Goal: Task Accomplishment & Management: Manage account settings

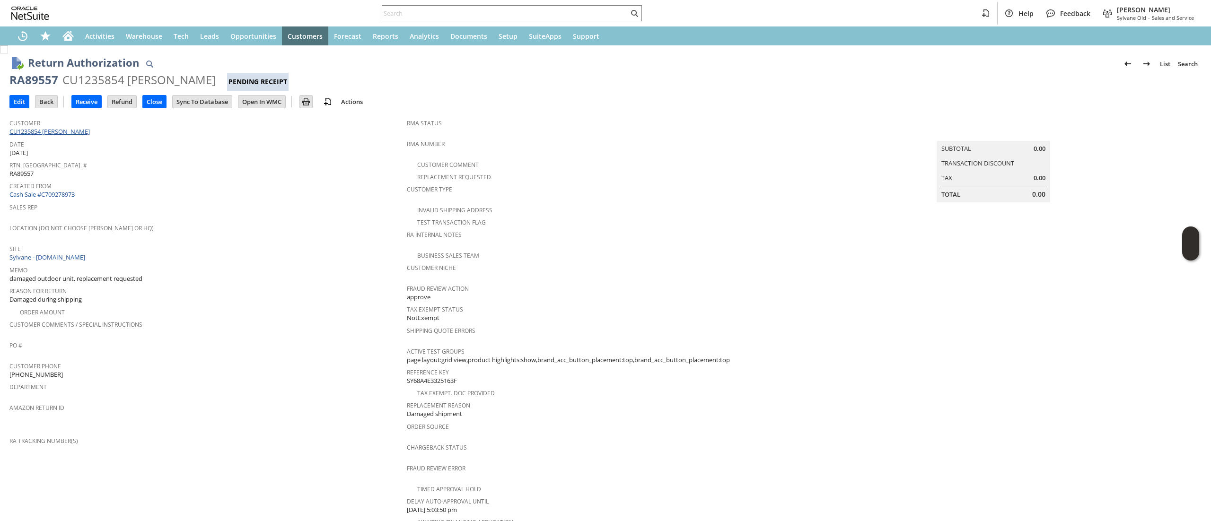
click at [62, 131] on link "CU1235854 [PERSON_NAME]" at bounding box center [50, 131] width 83 height 9
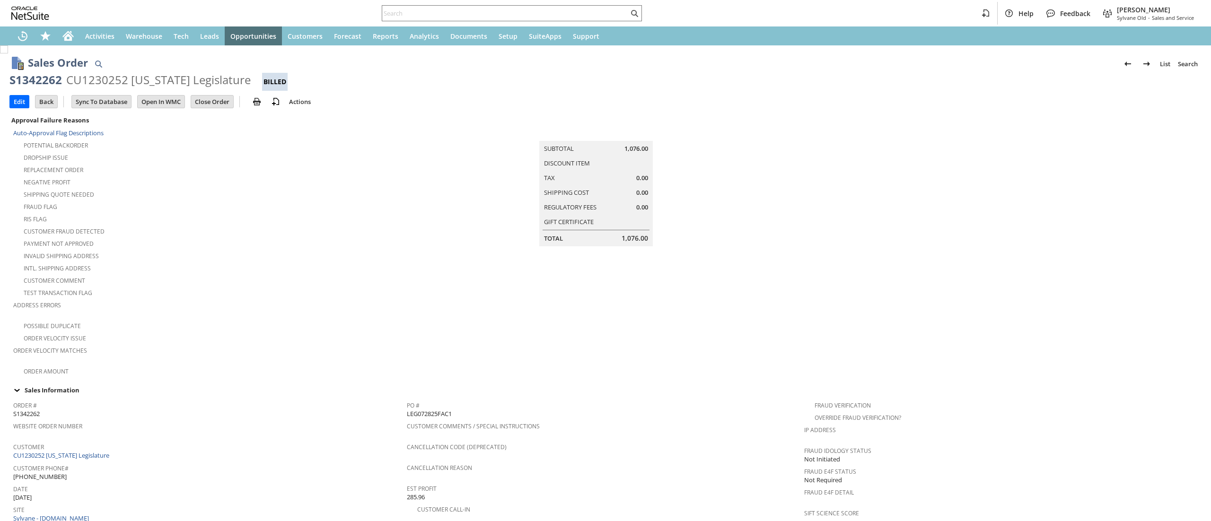
scroll to position [513, 0]
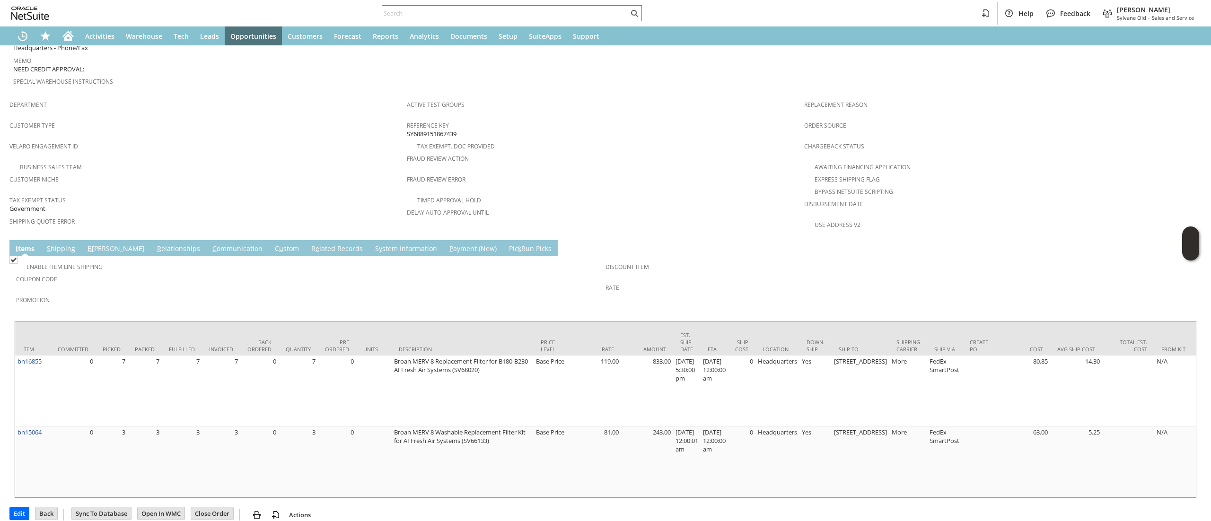
click at [210, 244] on link "C ommunication" at bounding box center [237, 249] width 55 height 10
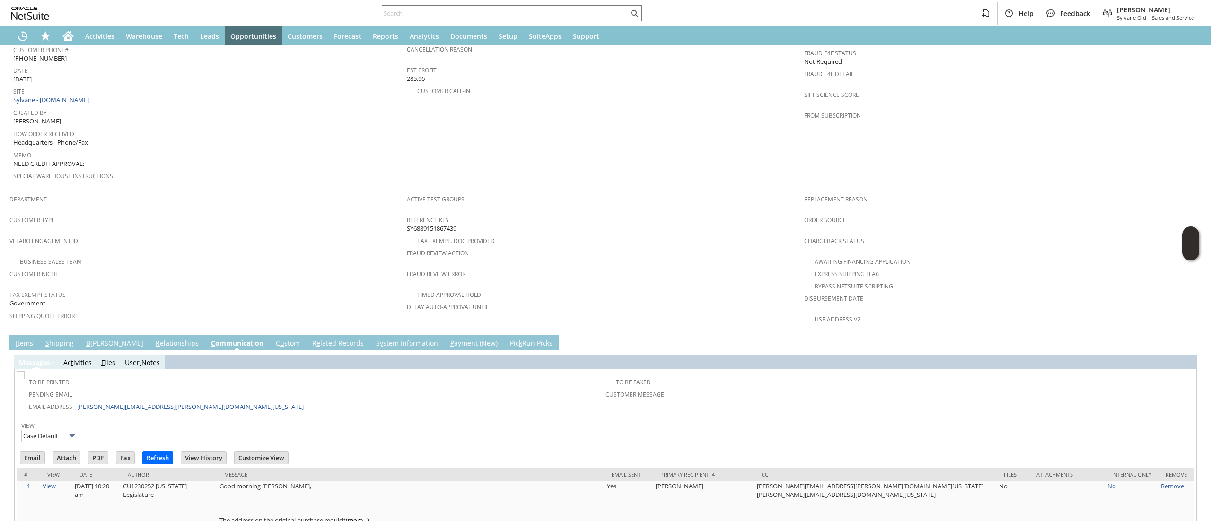
scroll to position [229, 0]
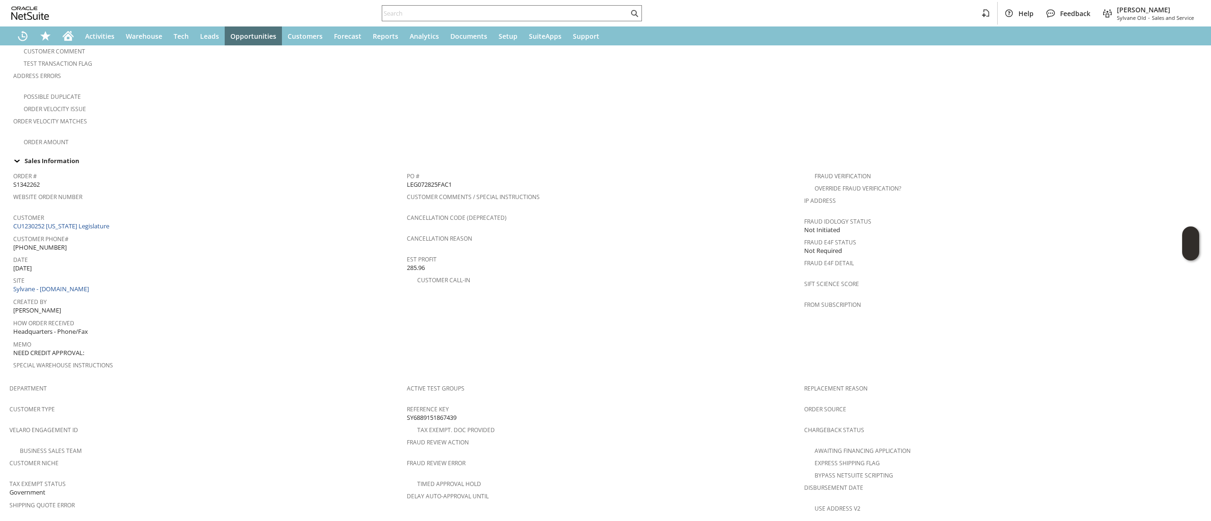
drag, startPoint x: 97, startPoint y: 215, endPoint x: 120, endPoint y: 206, distance: 24.4
click at [96, 222] on link "CU1230252 Maine Legislature" at bounding box center [62, 226] width 98 height 9
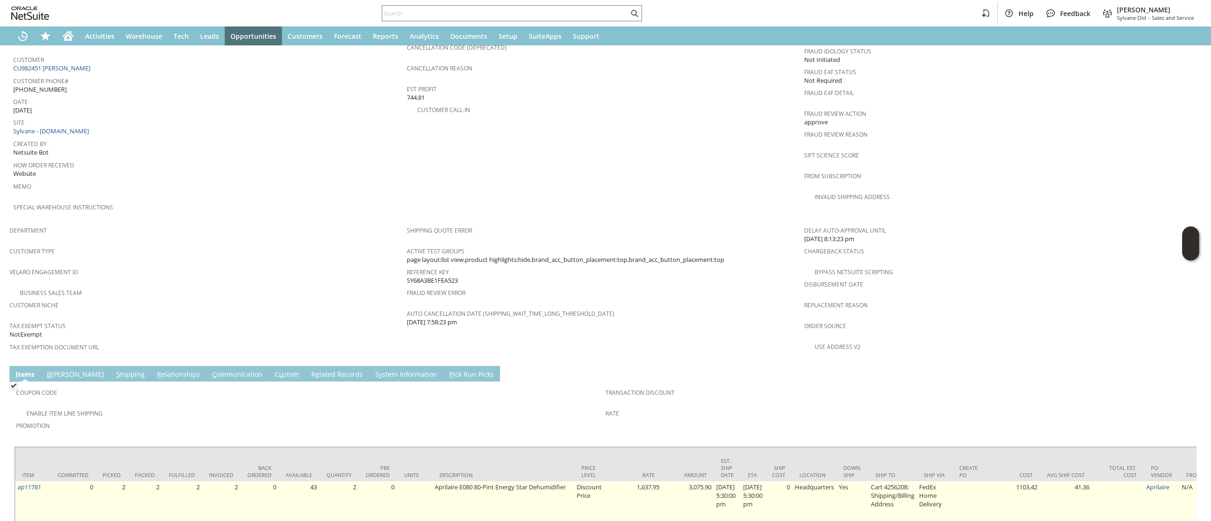
scroll to position [500, 0]
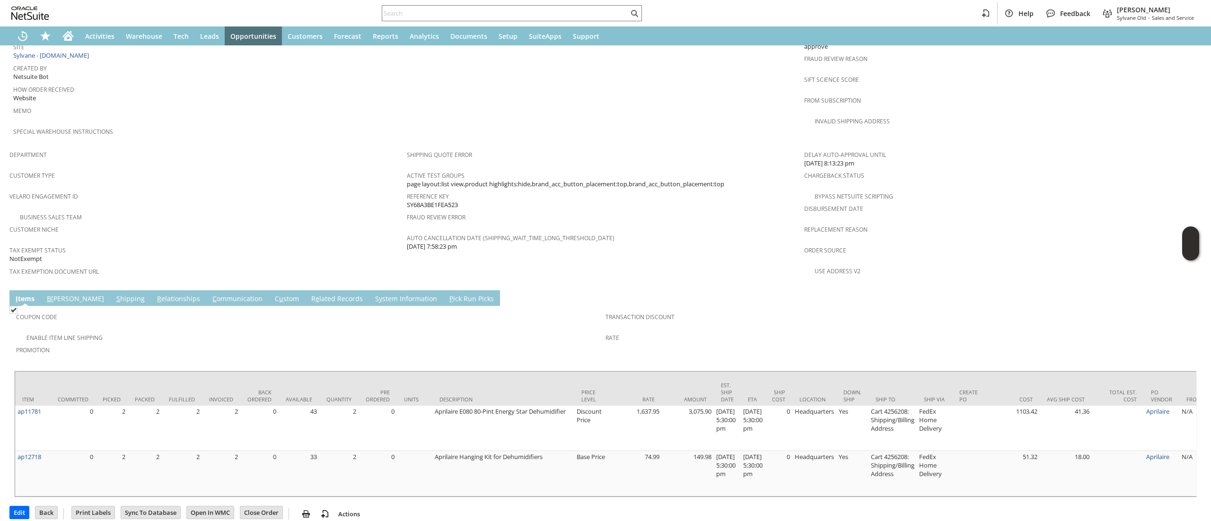
click at [210, 294] on link "C ommunication" at bounding box center [237, 299] width 55 height 10
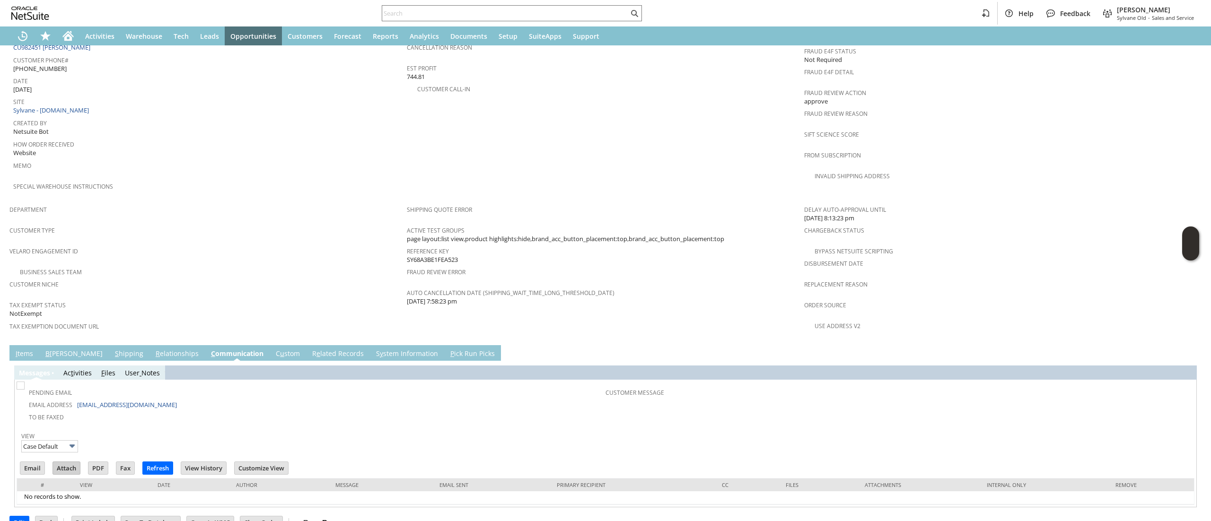
scroll to position [0, 0]
click at [306, 345] on td "R e lated Records" at bounding box center [338, 353] width 64 height 16
click at [310, 349] on link "R e lated Records" at bounding box center [338, 354] width 56 height 10
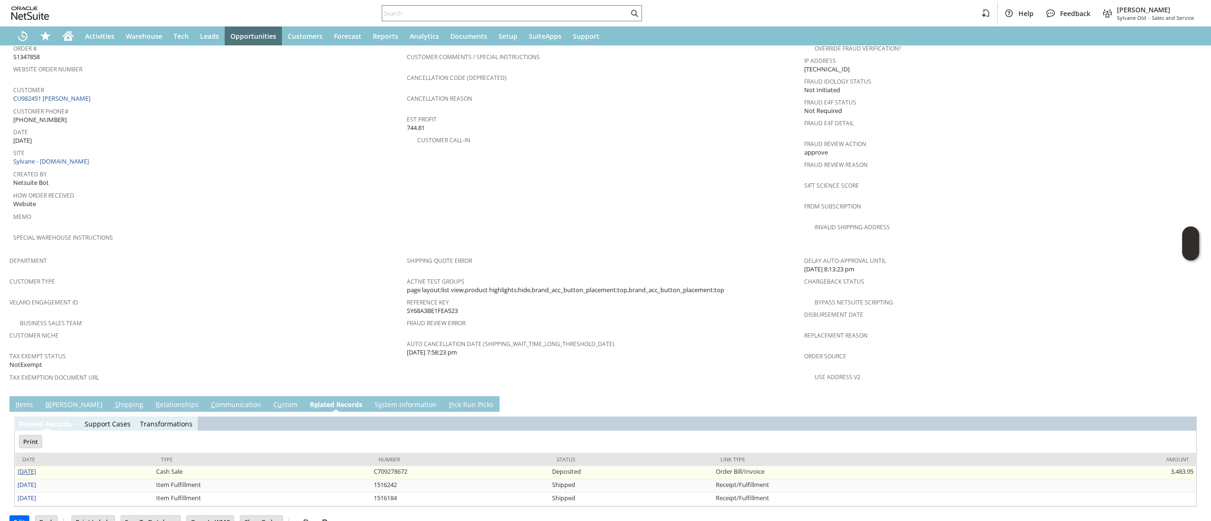
click at [33, 467] on link "8/19/2025" at bounding box center [26, 471] width 18 height 9
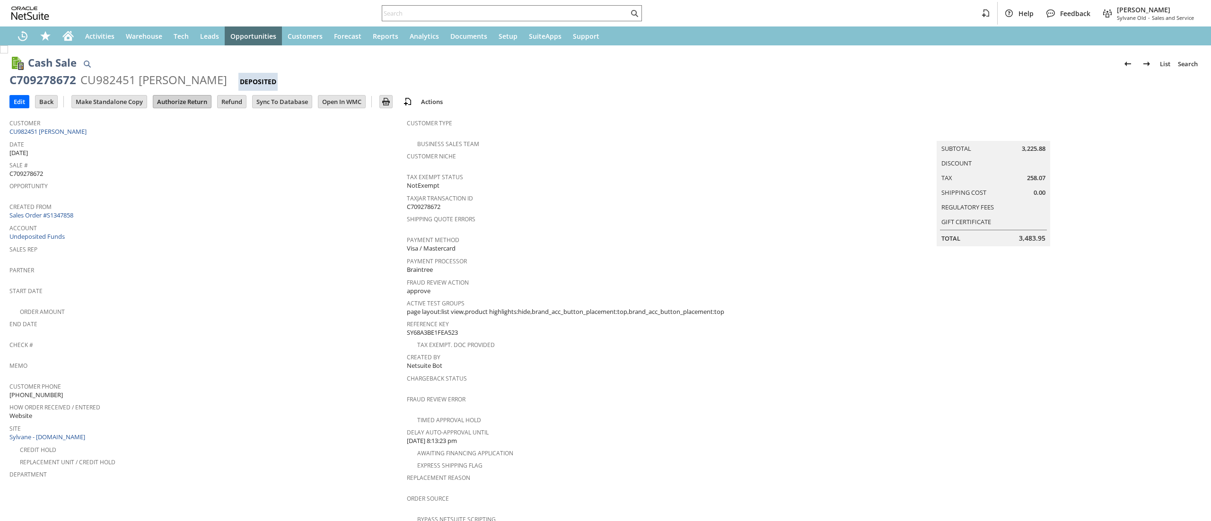
click at [175, 96] on input "Authorize Return" at bounding box center [182, 102] width 58 height 12
click at [52, 130] on link "CU982451 [PERSON_NAME]" at bounding box center [48, 131] width 79 height 9
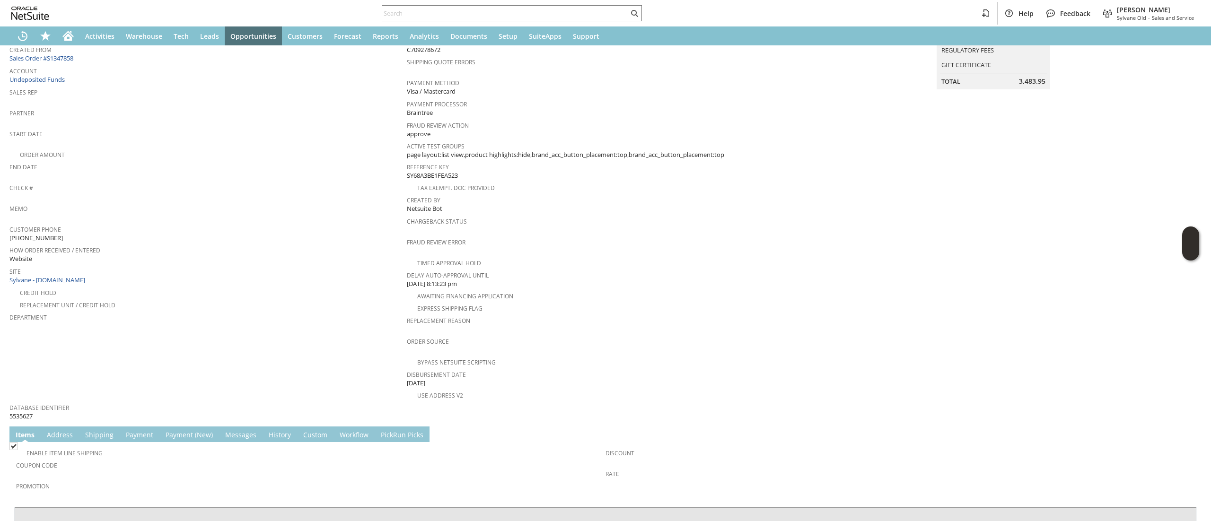
scroll to position [189, 0]
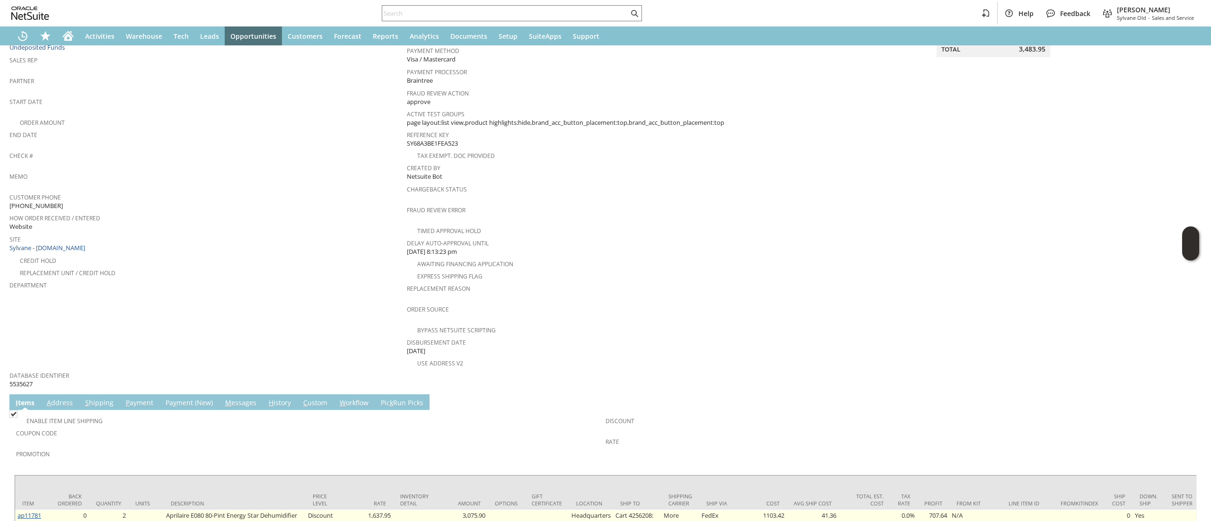
click at [25, 511] on link "ap11781" at bounding box center [29, 515] width 24 height 9
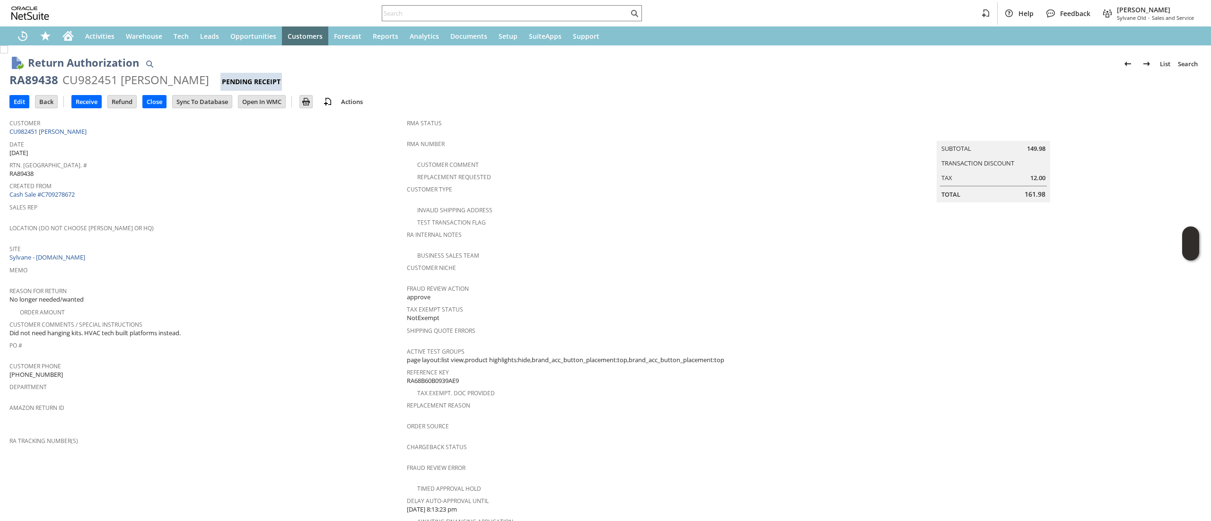
scroll to position [189, 0]
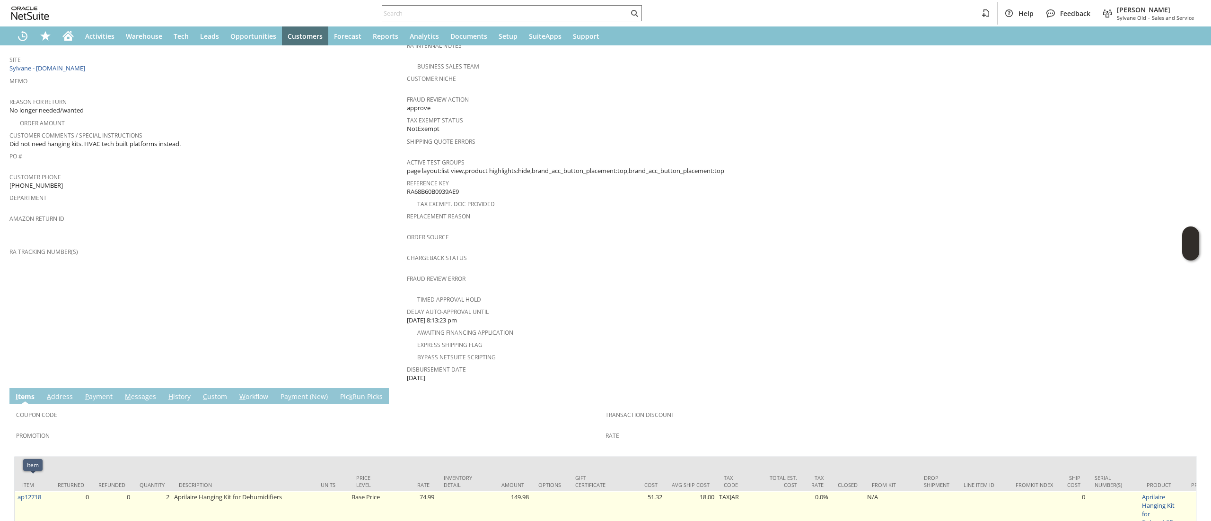
click at [45, 491] on td "ap12718" at bounding box center [32, 513] width 35 height 45
click at [30, 493] on link "ap12718" at bounding box center [29, 497] width 24 height 9
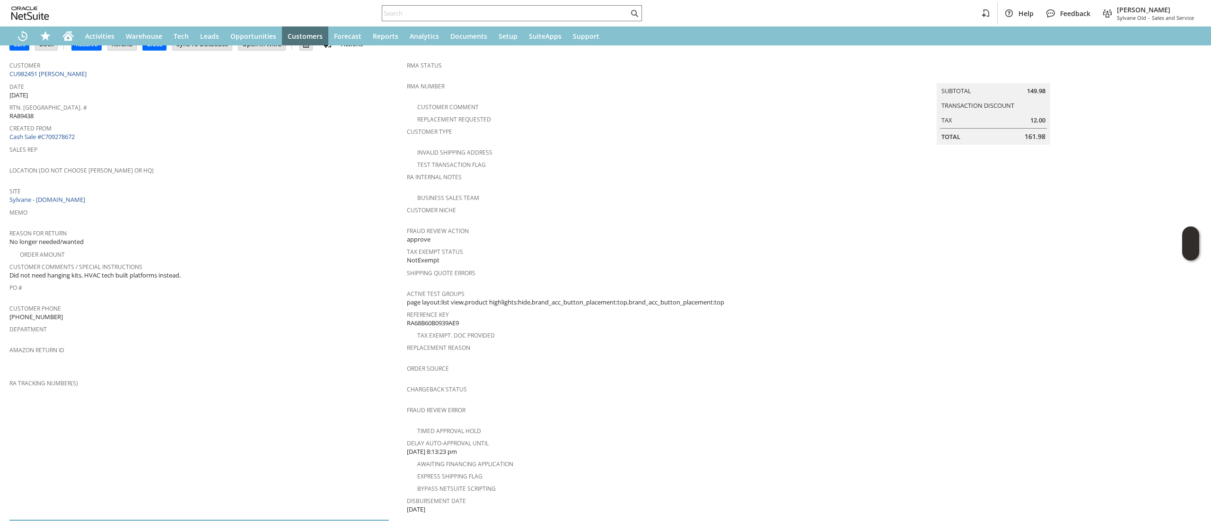
scroll to position [0, 0]
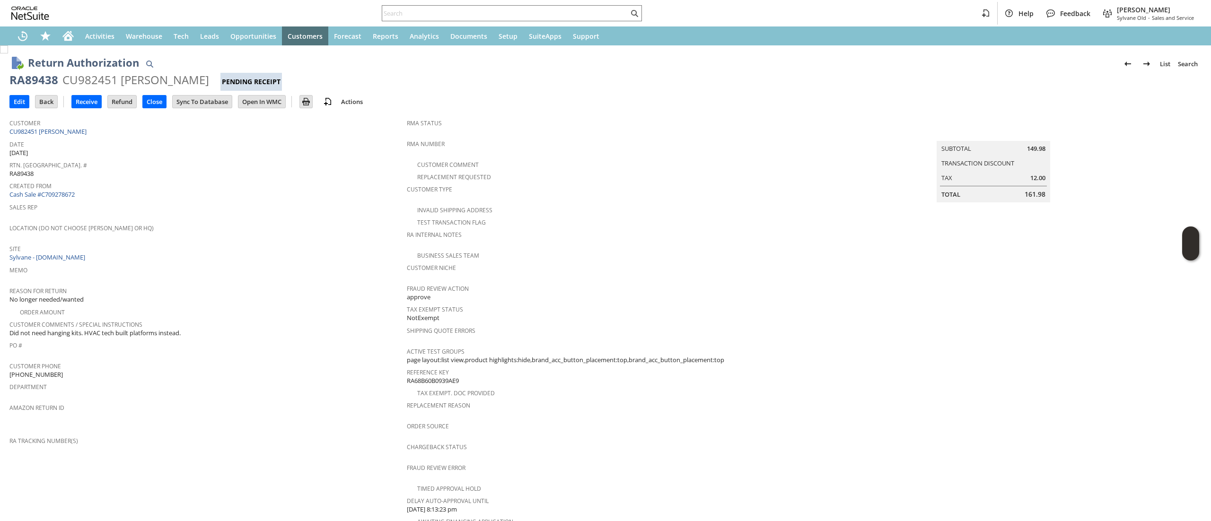
click at [97, 130] on div "Customer CU982451 [PERSON_NAME]" at bounding box center [205, 126] width 392 height 20
copy tbody "CU982451 [PERSON_NAME]"
click at [41, 85] on div "RA89438" at bounding box center [33, 79] width 49 height 15
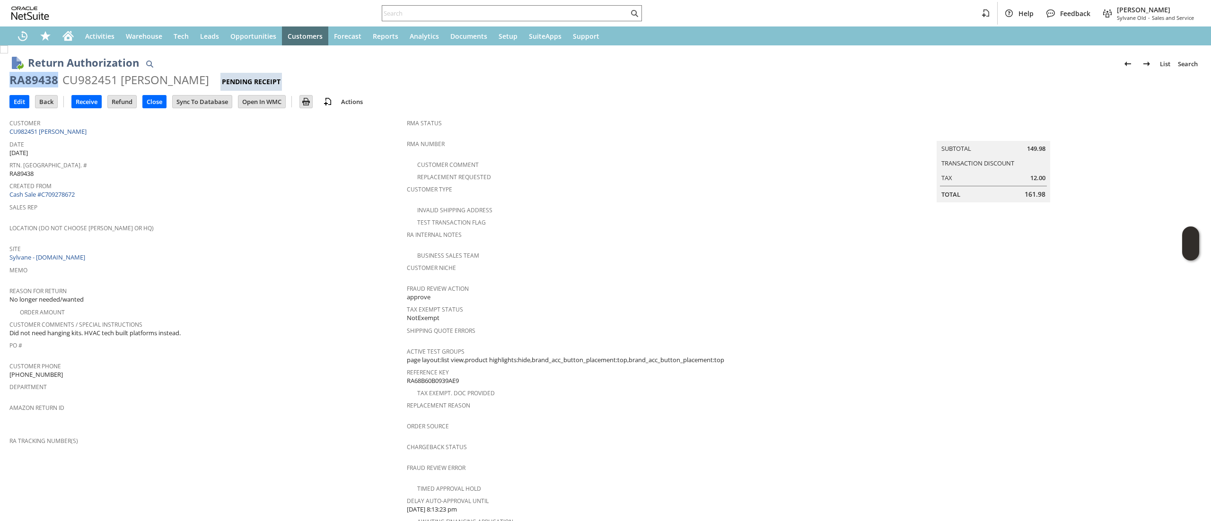
drag, startPoint x: 39, startPoint y: 85, endPoint x: 35, endPoint y: 88, distance: 5.0
click at [35, 88] on div "RA89438 CU982451 [PERSON_NAME] Pending Receipt" at bounding box center [605, 81] width 1192 height 18
copy div "RA89438"
click at [108, 138] on span "Date" at bounding box center [205, 143] width 392 height 11
click at [107, 138] on span "Date" at bounding box center [205, 143] width 392 height 11
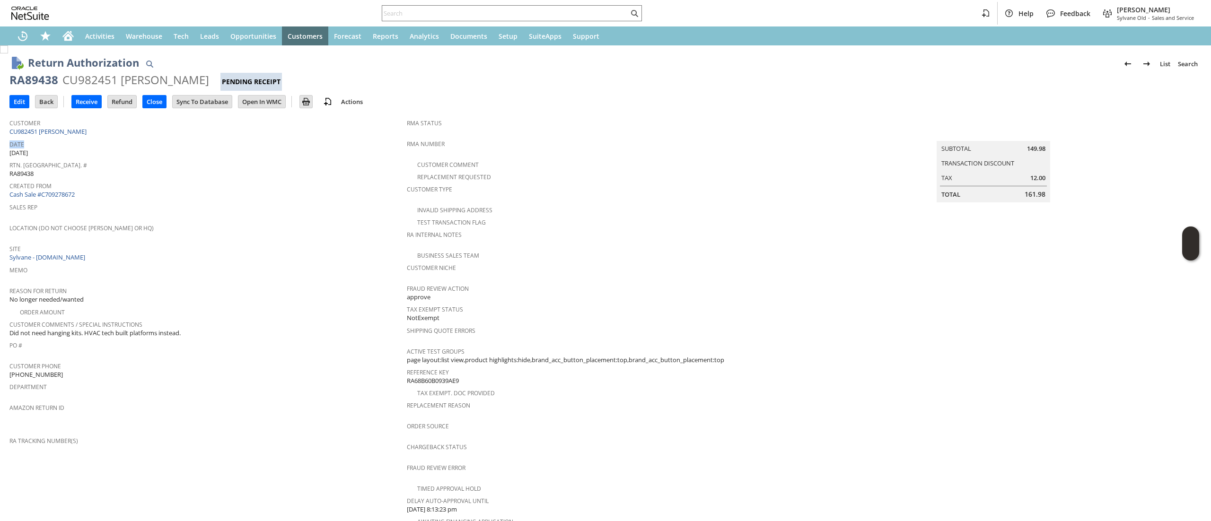
click at [107, 138] on span "Date" at bounding box center [205, 143] width 392 height 11
click at [106, 134] on div "Customer CU982451 Patrick jones" at bounding box center [205, 126] width 392 height 20
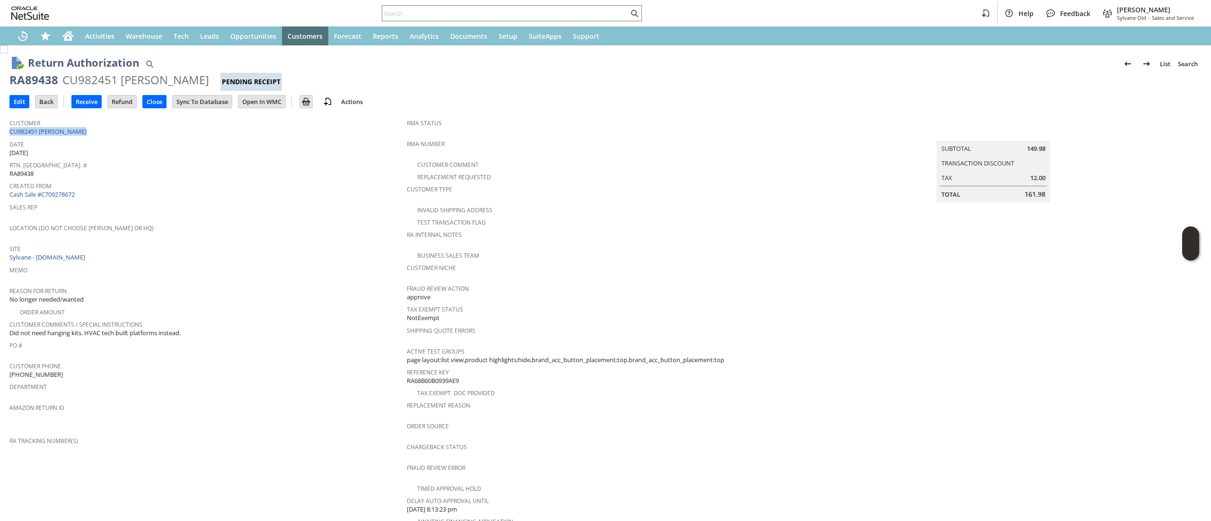
copy tbody "CU982451 [PERSON_NAME]"
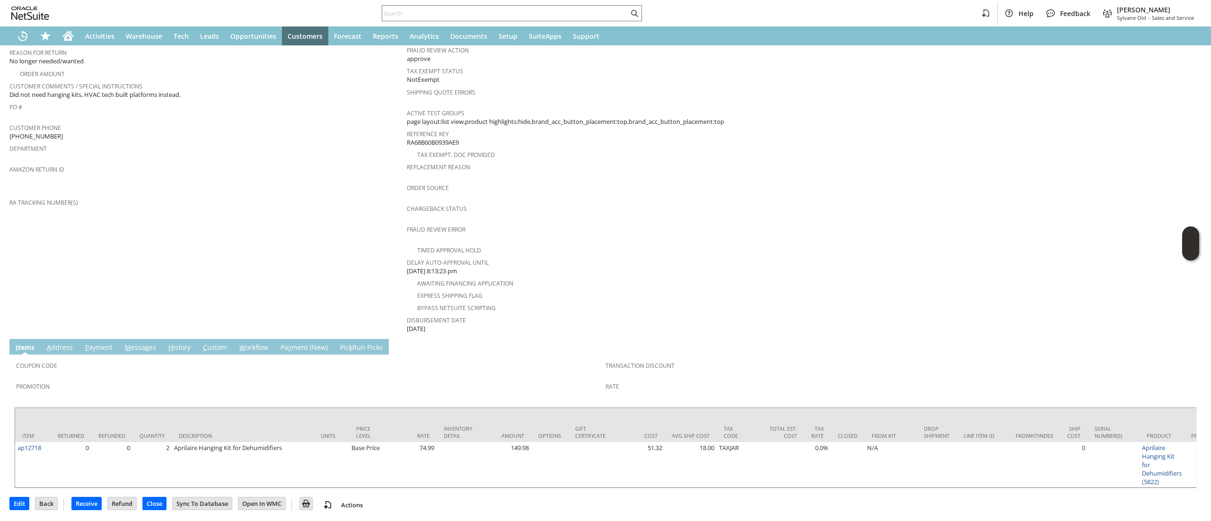
click at [63, 343] on link "A ddress" at bounding box center [59, 348] width 31 height 10
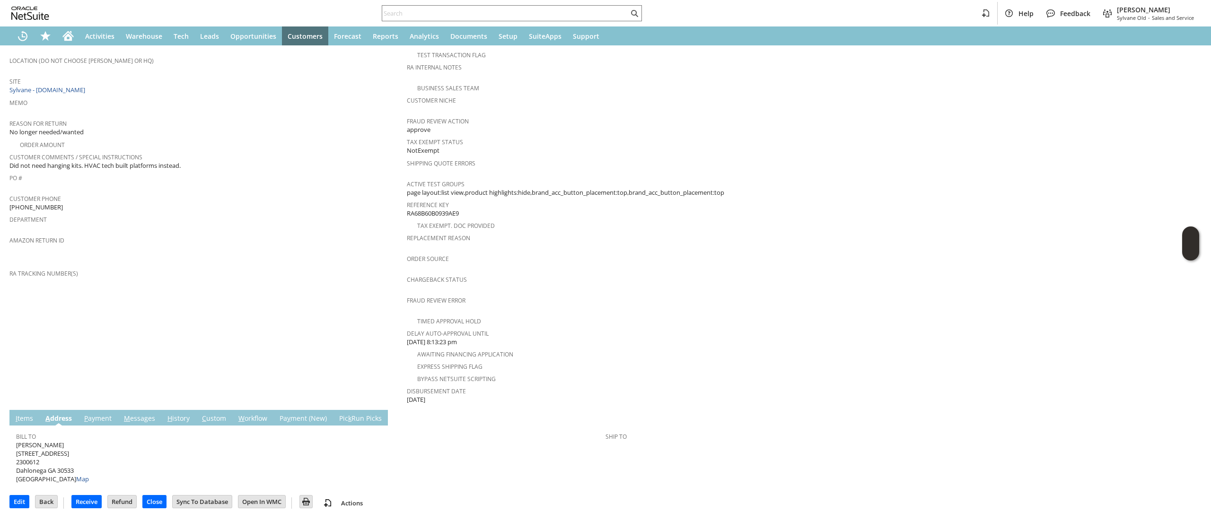
scroll to position [152, 0]
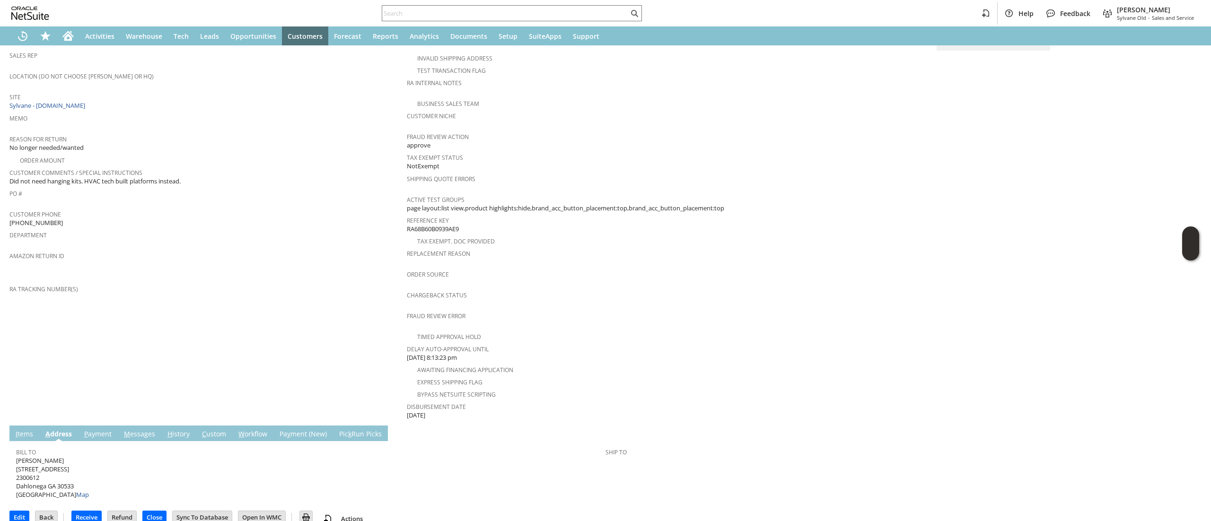
click at [57, 456] on span "Patrick jones 235 Cane Mill Ln 2300612 Dahlonega GA 30533 United States Map" at bounding box center [52, 477] width 73 height 43
copy span "[STREET_ADDRESS]"
click at [73, 471] on span "Patrick jones 235 Cane Mill Ln 2300612 Dahlonega GA 30533 United States Map" at bounding box center [52, 477] width 73 height 43
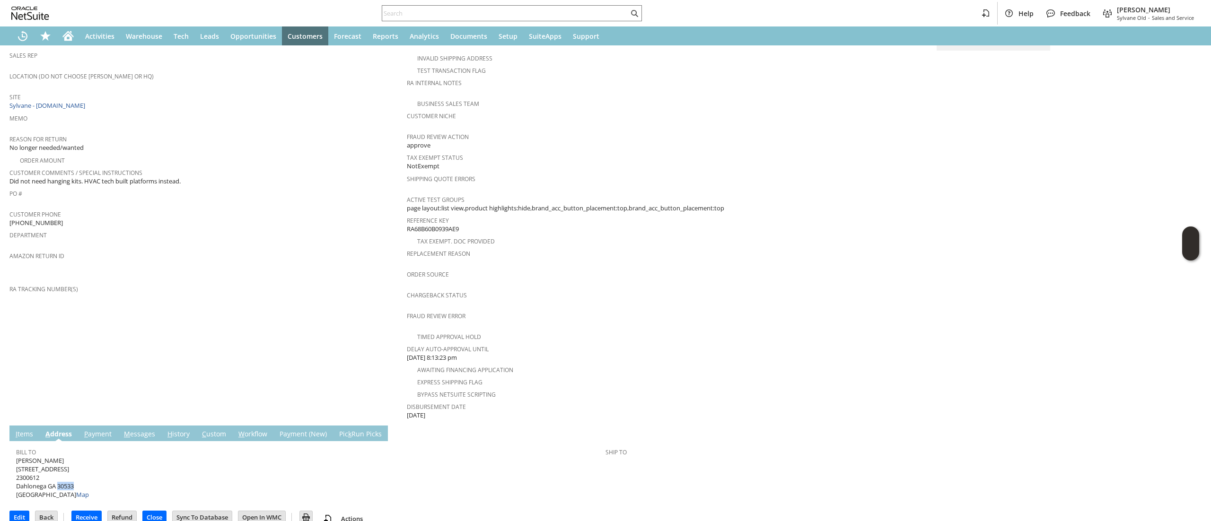
click at [73, 471] on span "Patrick jones 235 Cane Mill Ln 2300612 Dahlonega GA 30533 United States Map" at bounding box center [52, 477] width 73 height 43
copy span "30533"
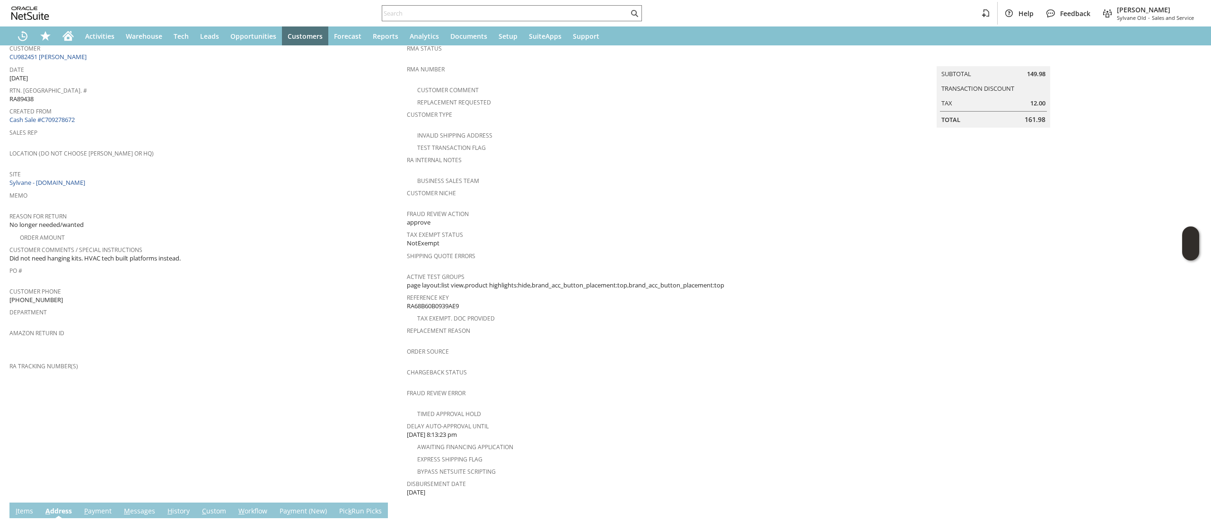
scroll to position [0, 0]
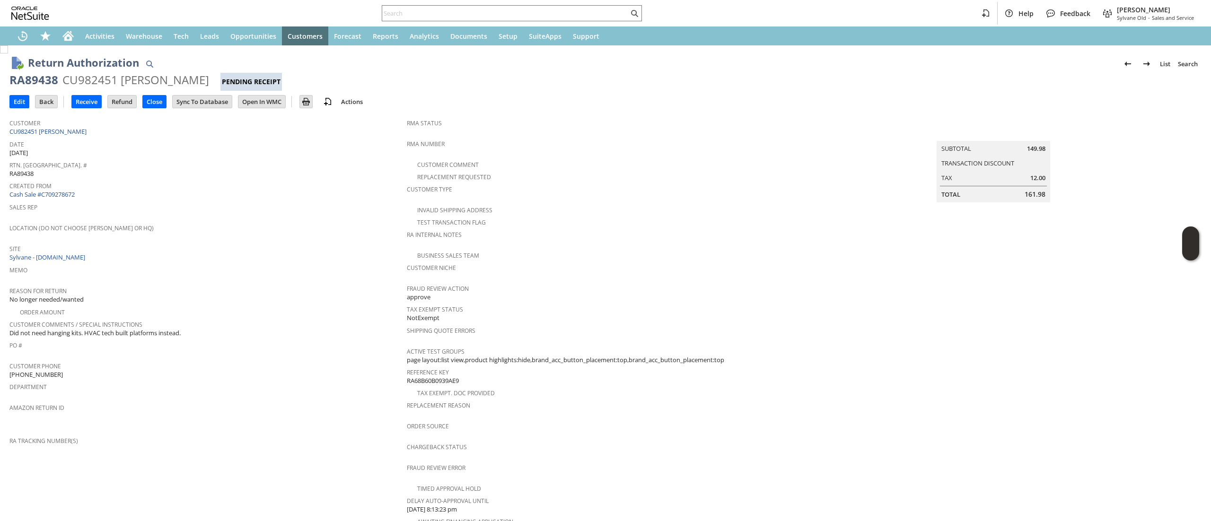
click at [35, 79] on div "RA89438" at bounding box center [33, 79] width 49 height 15
copy div "RA89438"
click at [23, 102] on input "Edit" at bounding box center [19, 102] width 19 height 12
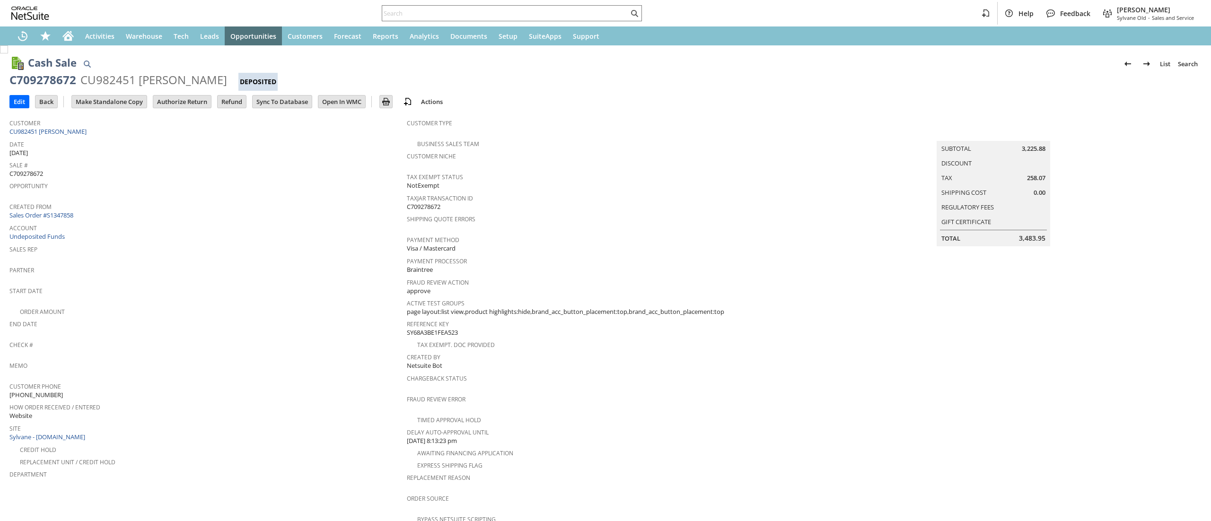
scroll to position [299, 0]
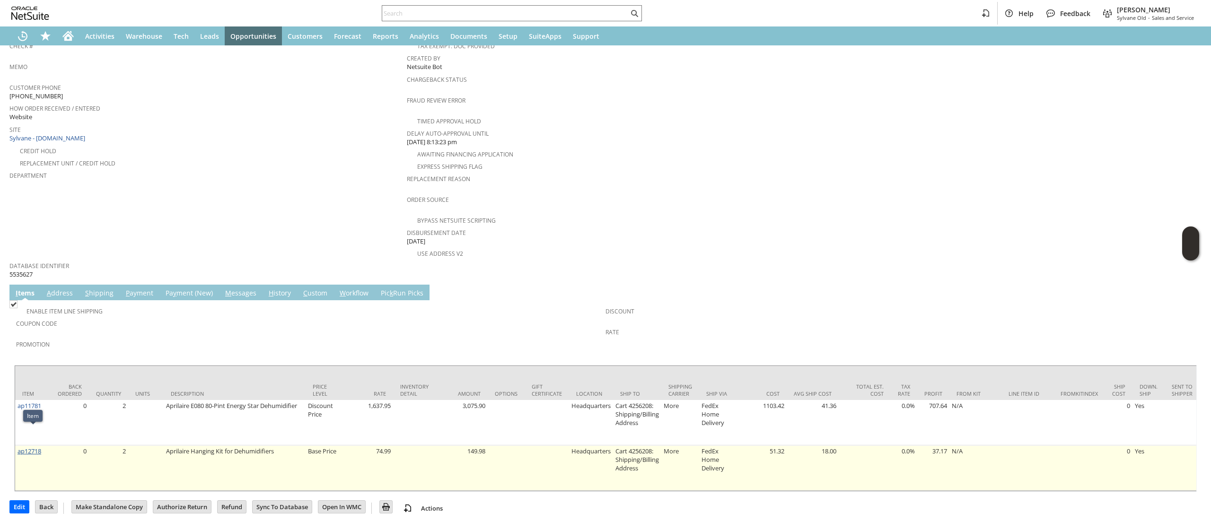
click at [29, 447] on link "ap12718" at bounding box center [29, 451] width 24 height 9
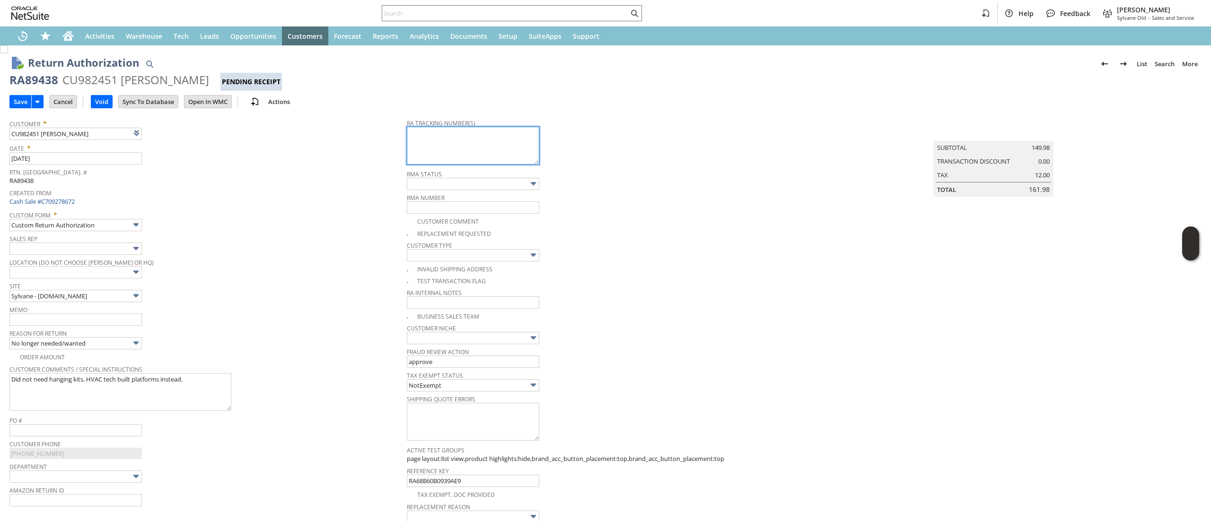
paste textarea "791929538358"
paste textarea "791929537487"
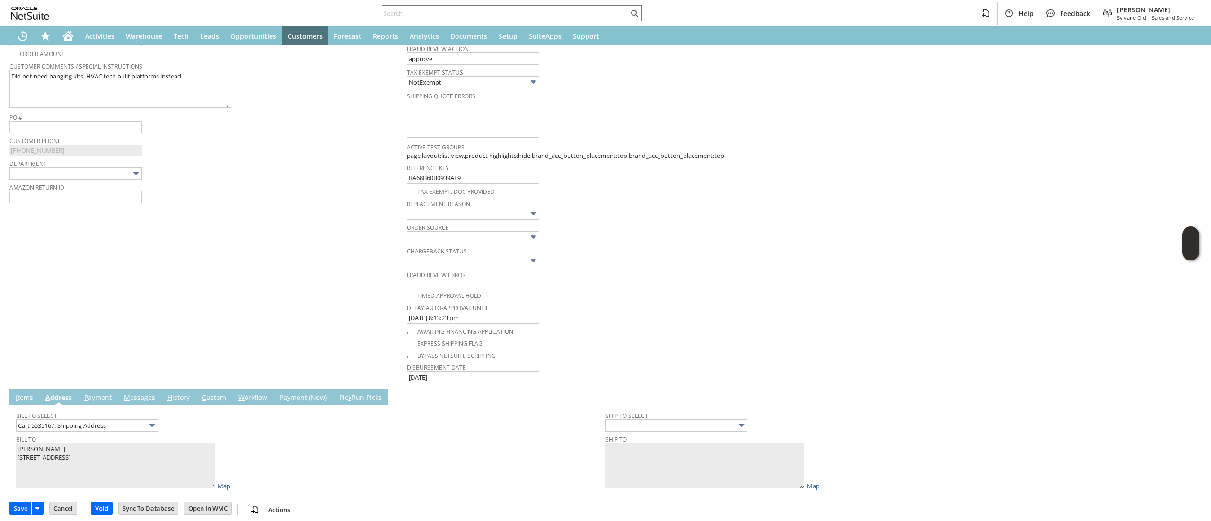
scroll to position [313, 0]
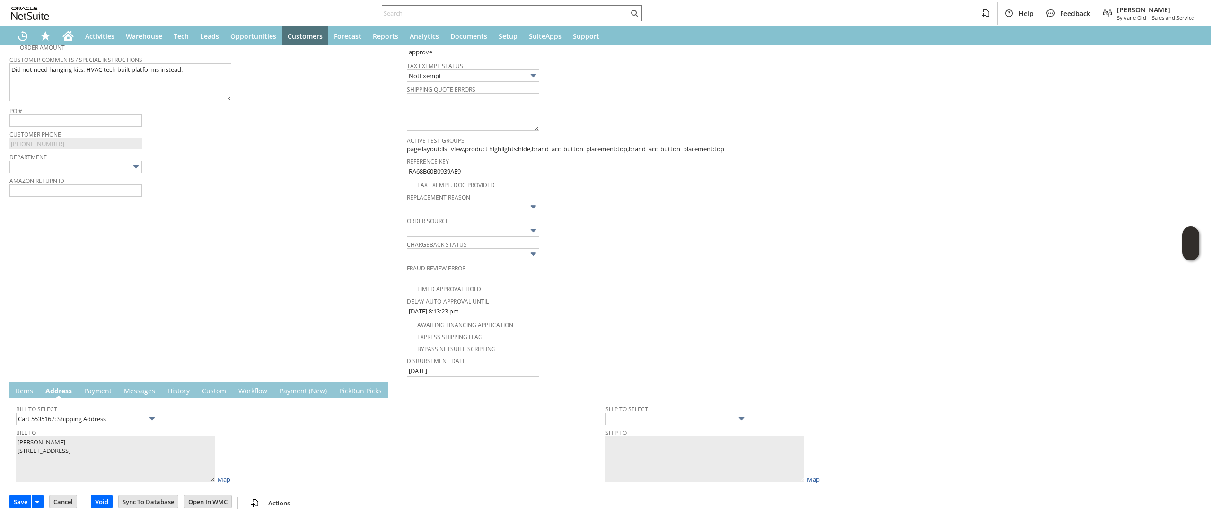
type textarea "791929538358 791929537487 Email Label"
click at [12, 392] on td "I tems" at bounding box center [24, 391] width 30 height 16
click at [31, 388] on link "I tems" at bounding box center [24, 391] width 22 height 10
type input "Add"
type input "Copy Previous"
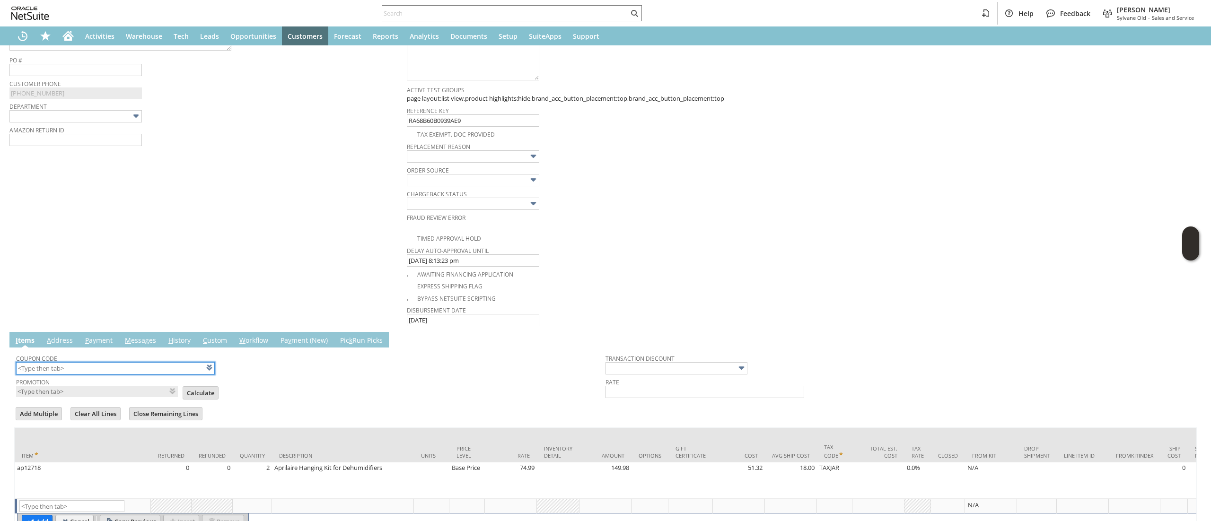
scroll to position [424, 0]
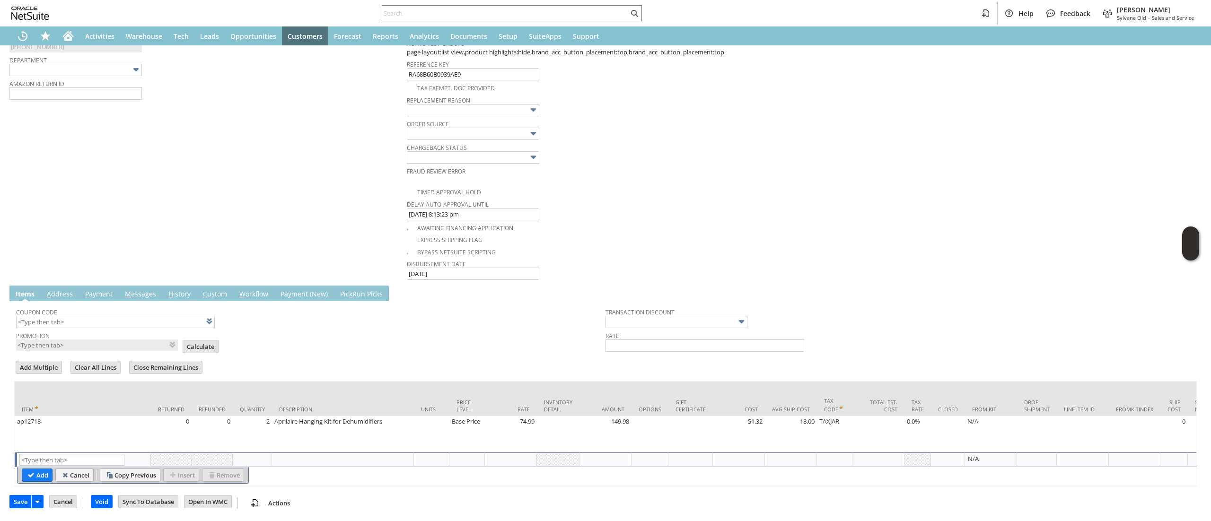
click at [89, 453] on td "List Search" at bounding box center [83, 460] width 136 height 15
click at [87, 454] on input "text" at bounding box center [71, 460] width 105 height 12
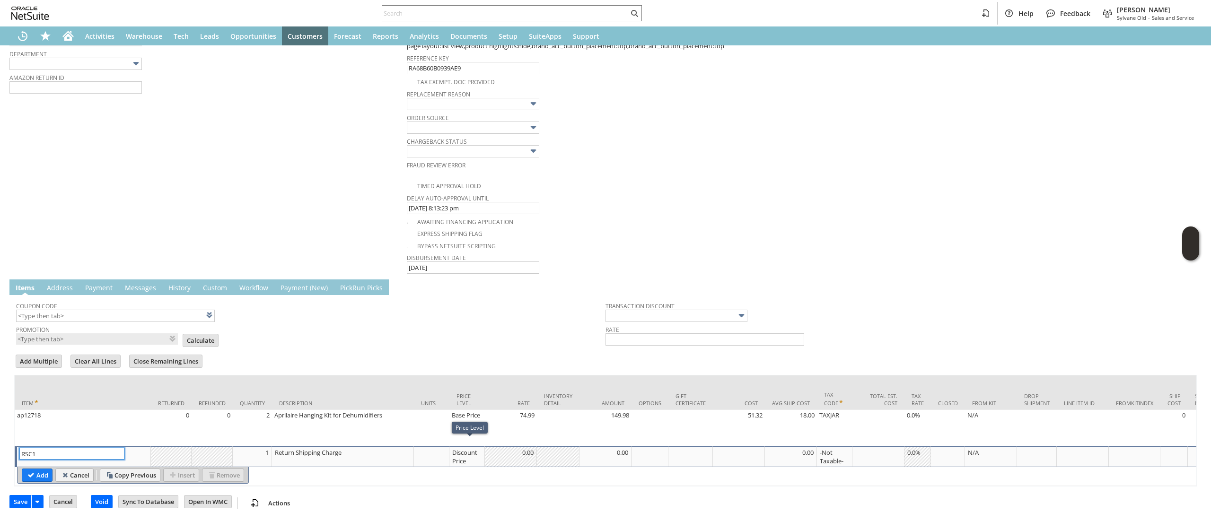
type input "RSC1"
click at [463, 454] on div "Discount Price" at bounding box center [467, 457] width 30 height 18
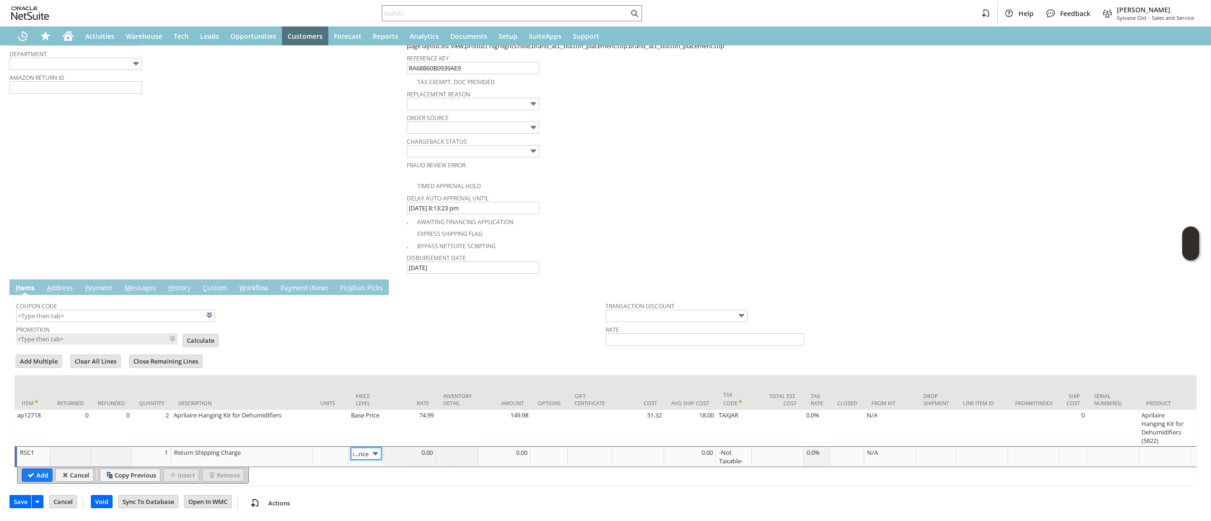
scroll to position [0, 0]
click at [357, 448] on input "Disco...rice" at bounding box center [366, 454] width 30 height 12
type input "Custom"
click at [381, 455] on td "Custom" at bounding box center [366, 456] width 35 height 21
click at [417, 448] on div at bounding box center [409, 452] width 47 height 9
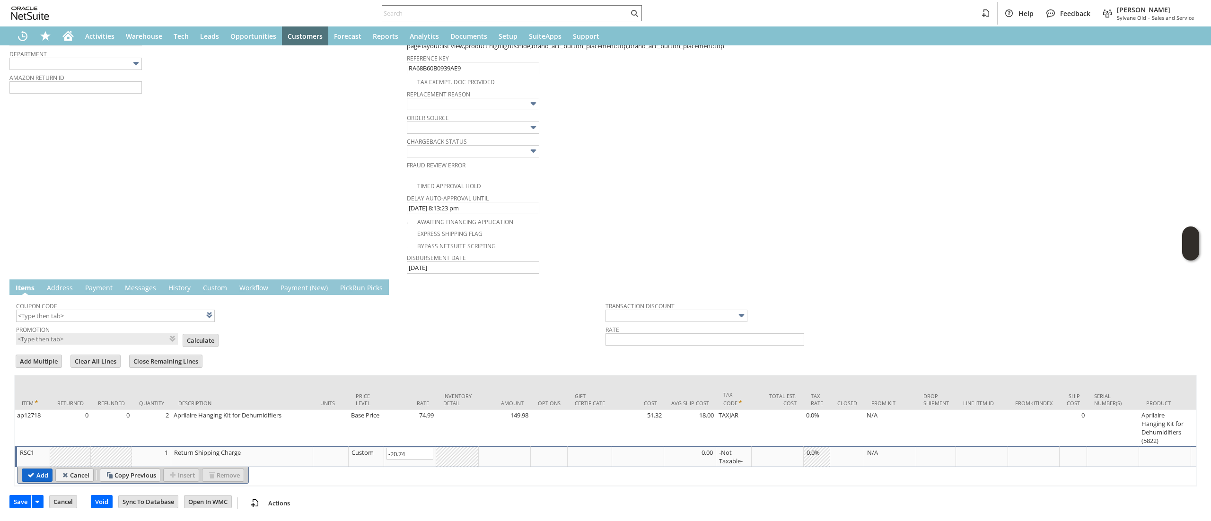
type input "-20.74"
click at [34, 469] on input "Add" at bounding box center [37, 475] width 30 height 12
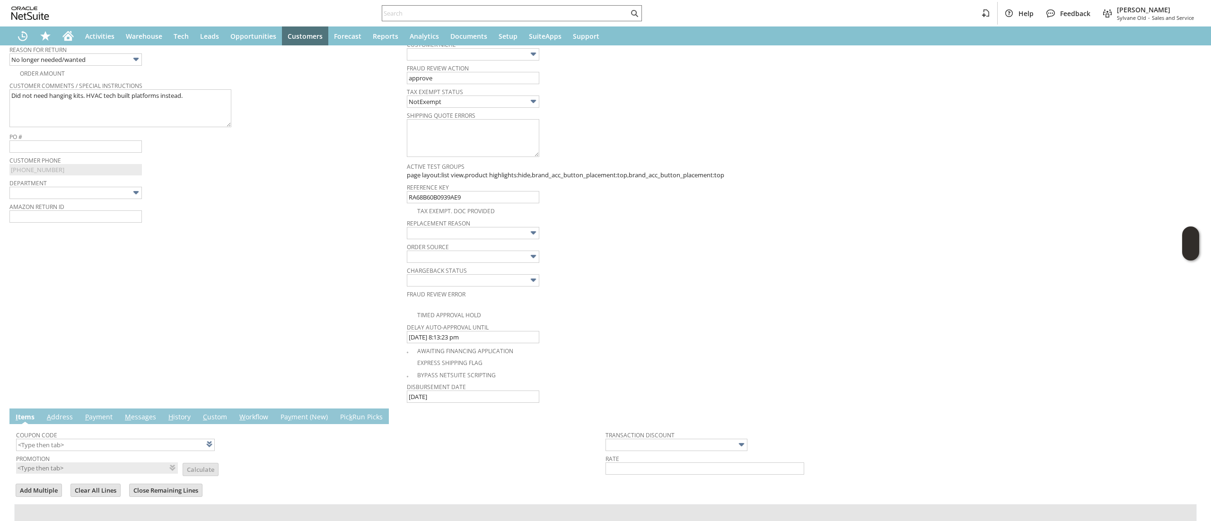
scroll to position [45, 0]
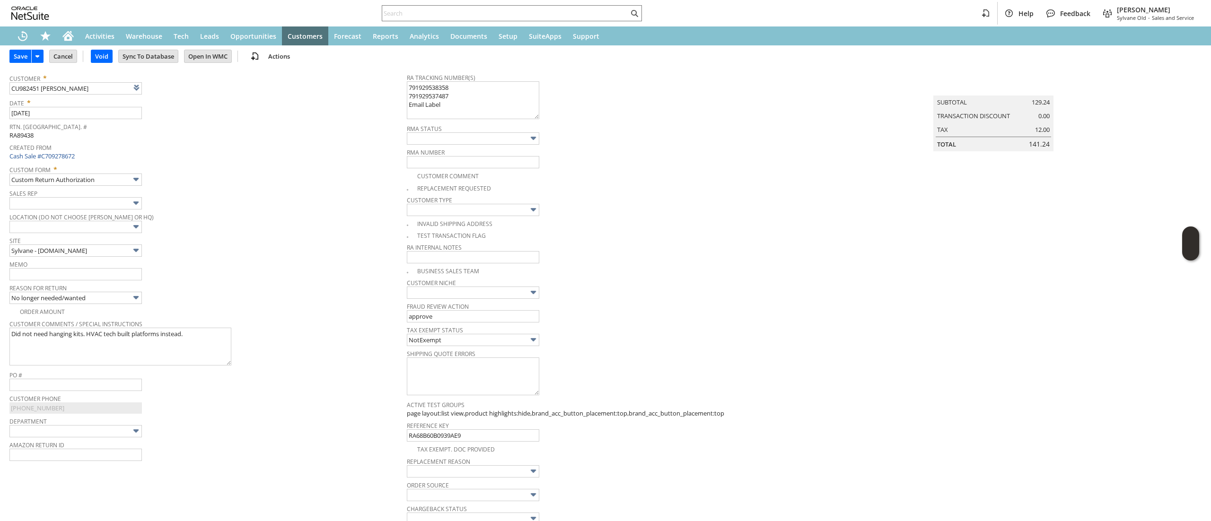
drag, startPoint x: 29, startPoint y: 54, endPoint x: 161, endPoint y: 6, distance: 140.5
click at [28, 53] on input "Save" at bounding box center [20, 56] width 21 height 12
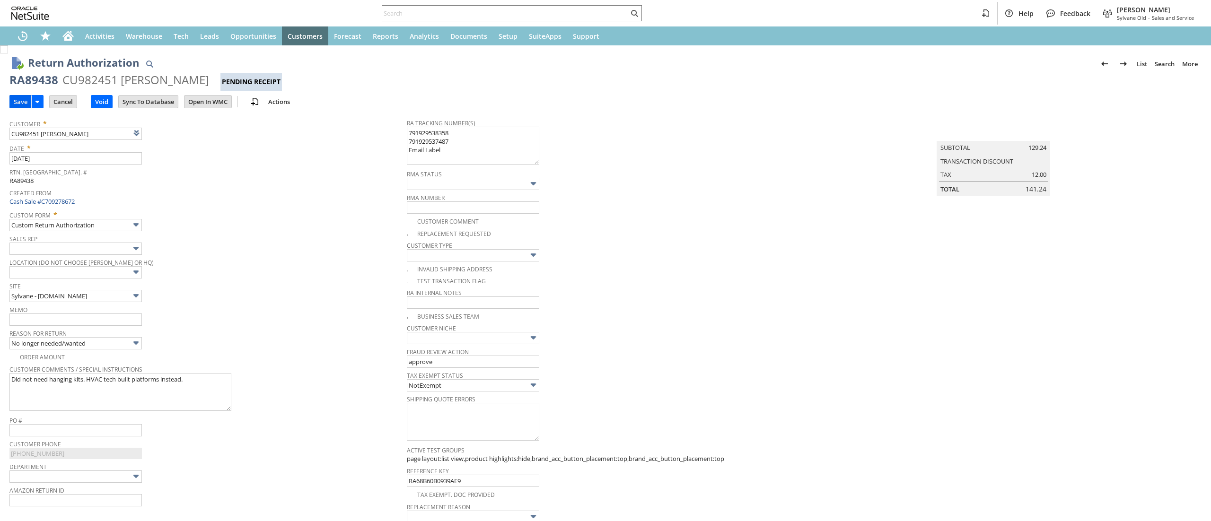
drag, startPoint x: 0, startPoint y: 0, endPoint x: 14, endPoint y: 98, distance: 98.9
click at [14, 98] on input "Save" at bounding box center [20, 102] width 21 height 12
click at [17, 96] on input "Save" at bounding box center [20, 102] width 21 height 12
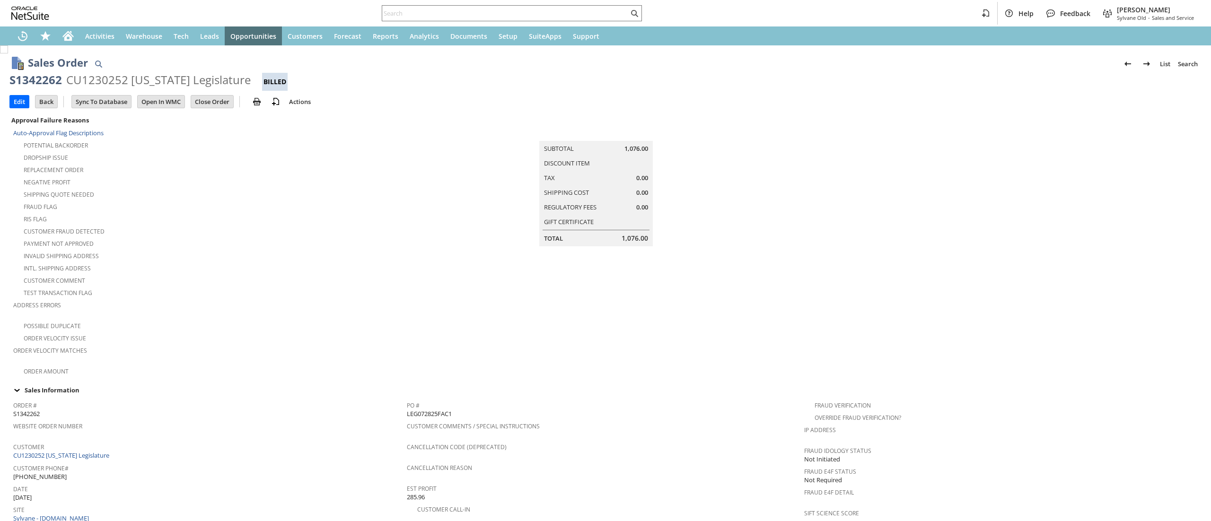
scroll to position [513, 0]
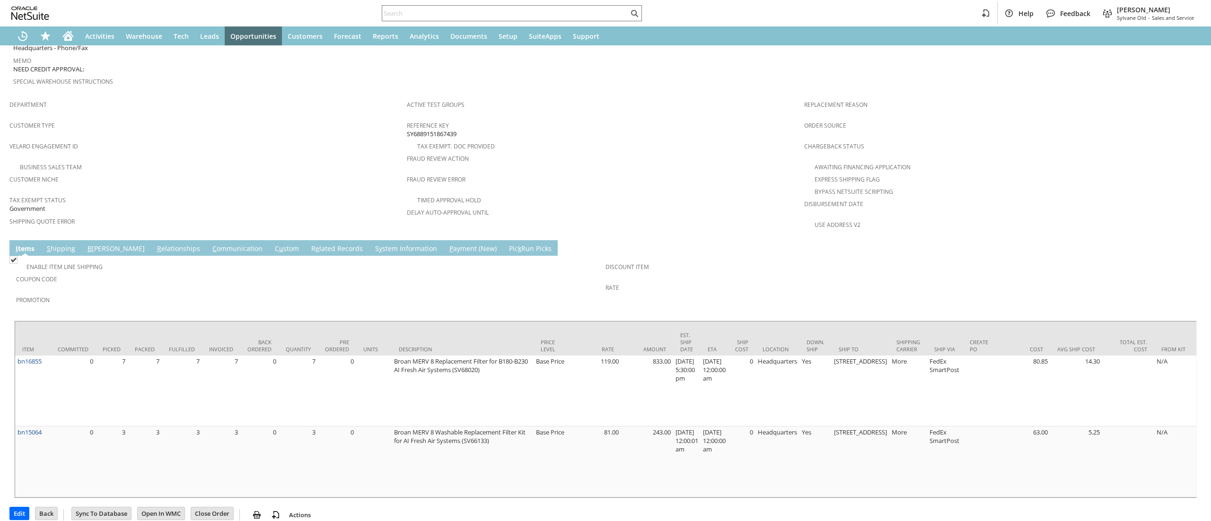
click at [176, 215] on div "Shipping Quote Error" at bounding box center [205, 225] width 392 height 20
click at [206, 240] on td "C ommunication" at bounding box center [237, 248] width 62 height 16
click at [210, 244] on link "C ommunication" at bounding box center [237, 249] width 55 height 10
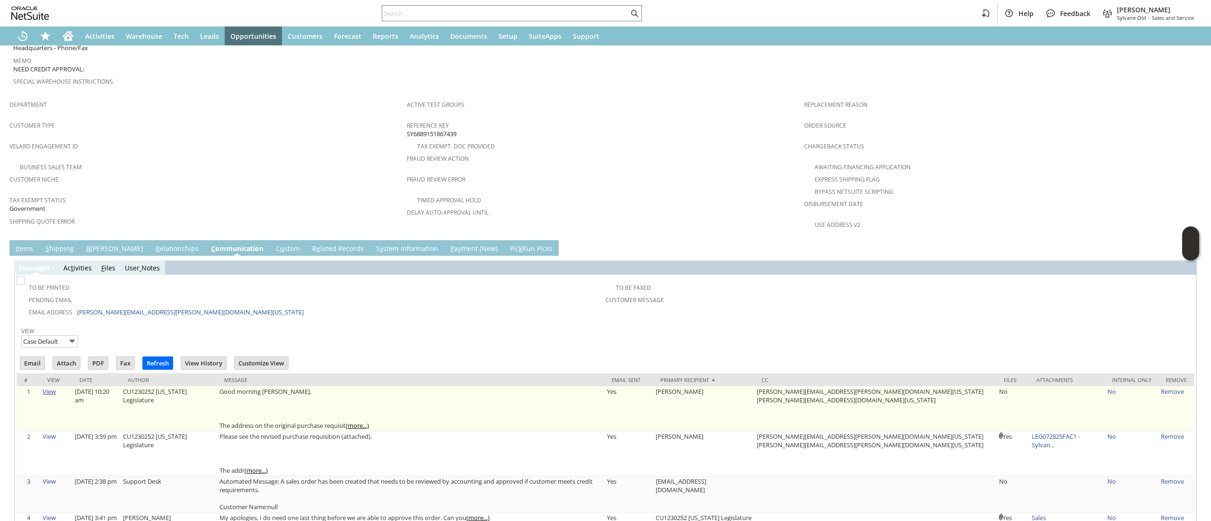
scroll to position [0, 0]
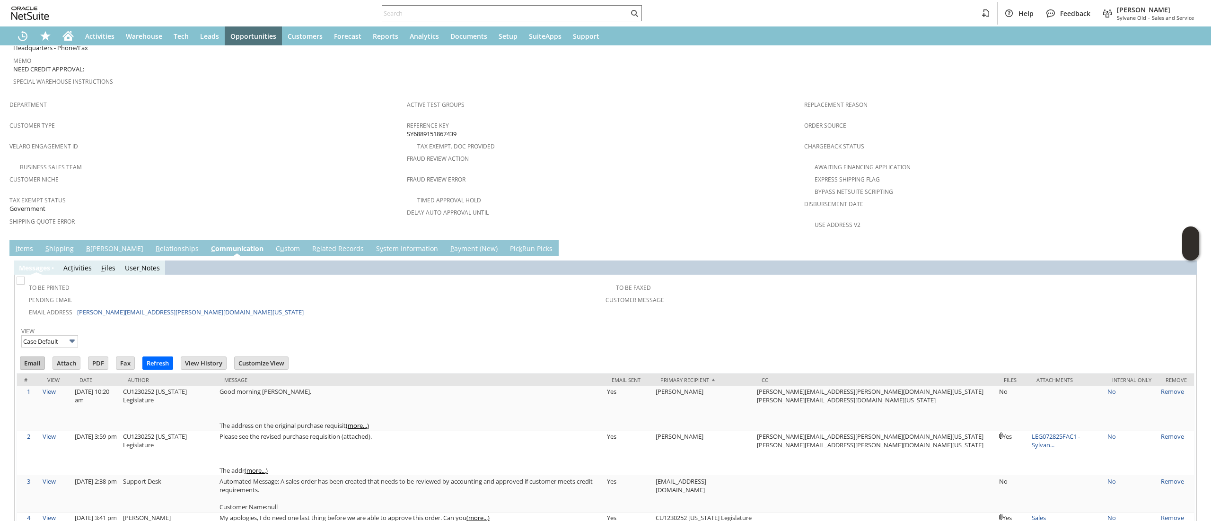
click at [38, 357] on input "Email" at bounding box center [32, 363] width 24 height 12
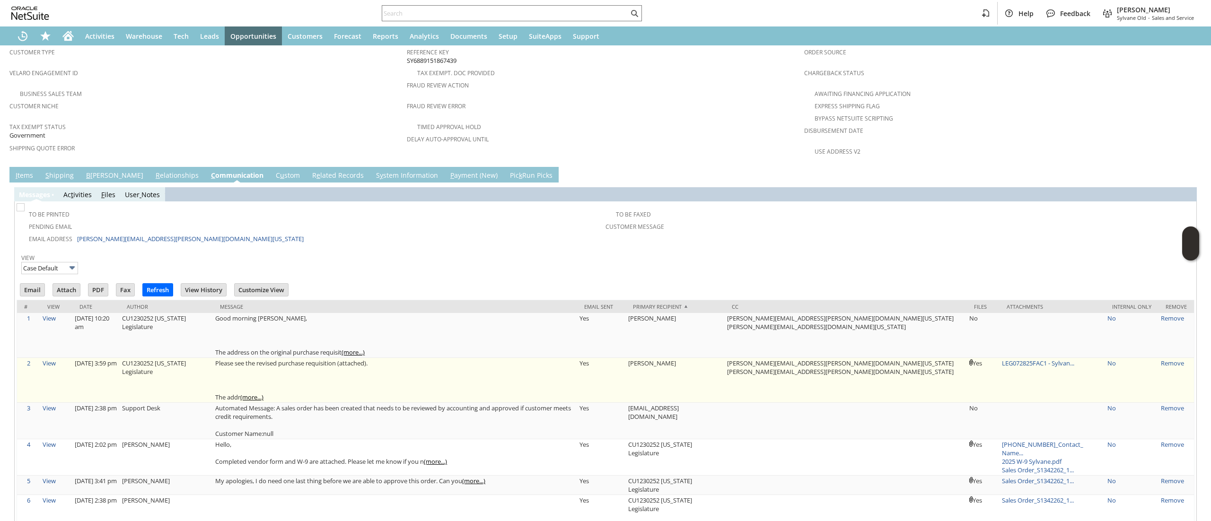
scroll to position [635, 0]
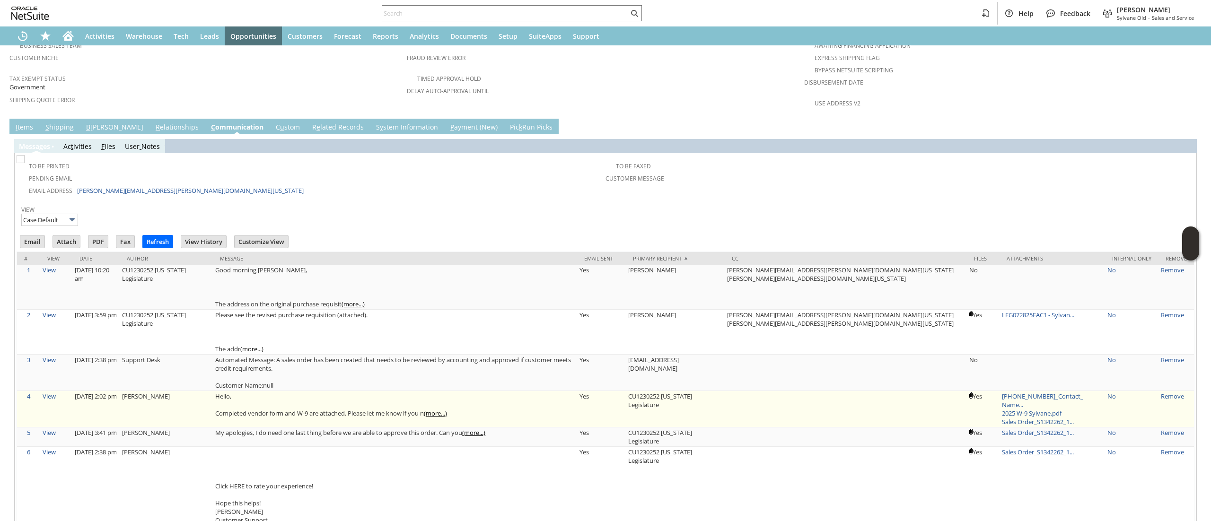
click at [1037, 391] on td "09082025_Contact_ Name... 2025 W-9 Sylvane.pdf Sales Order_S1342262_1..." at bounding box center [1051, 409] width 105 height 36
click at [1035, 392] on link "09082025_Contact_ Name..." at bounding box center [1042, 400] width 81 height 17
click at [1031, 418] on link "Sales Order_S1342262_1..." at bounding box center [1038, 422] width 72 height 9
click at [1037, 392] on link "09082025_Contact_ Name..." at bounding box center [1042, 400] width 81 height 17
click at [1020, 409] on link "2025 W-9 Sylvane.pdf" at bounding box center [1032, 413] width 60 height 9
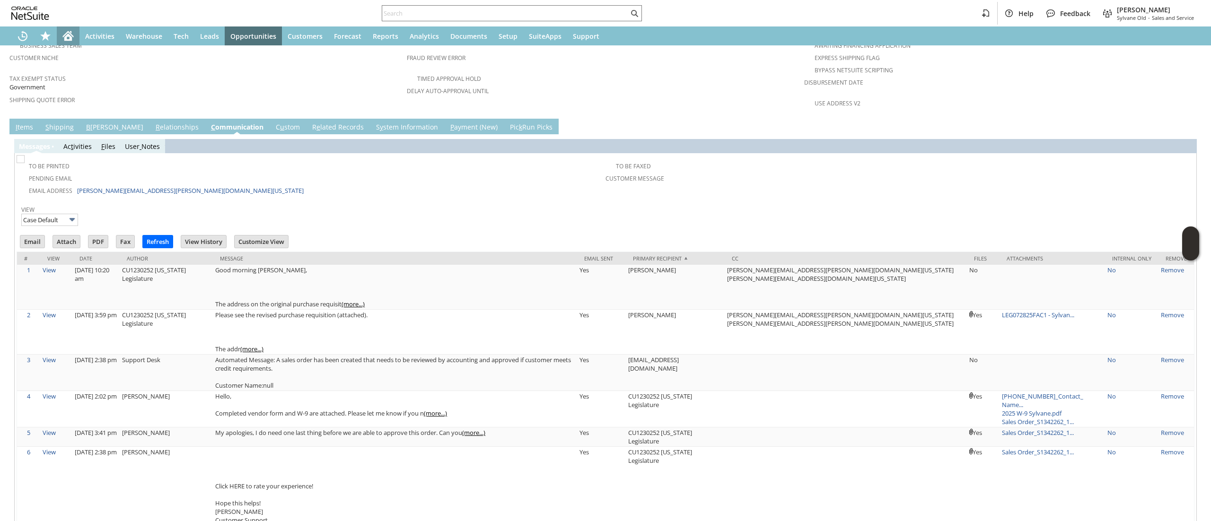
click at [69, 35] on icon "Home" at bounding box center [68, 37] width 8 height 7
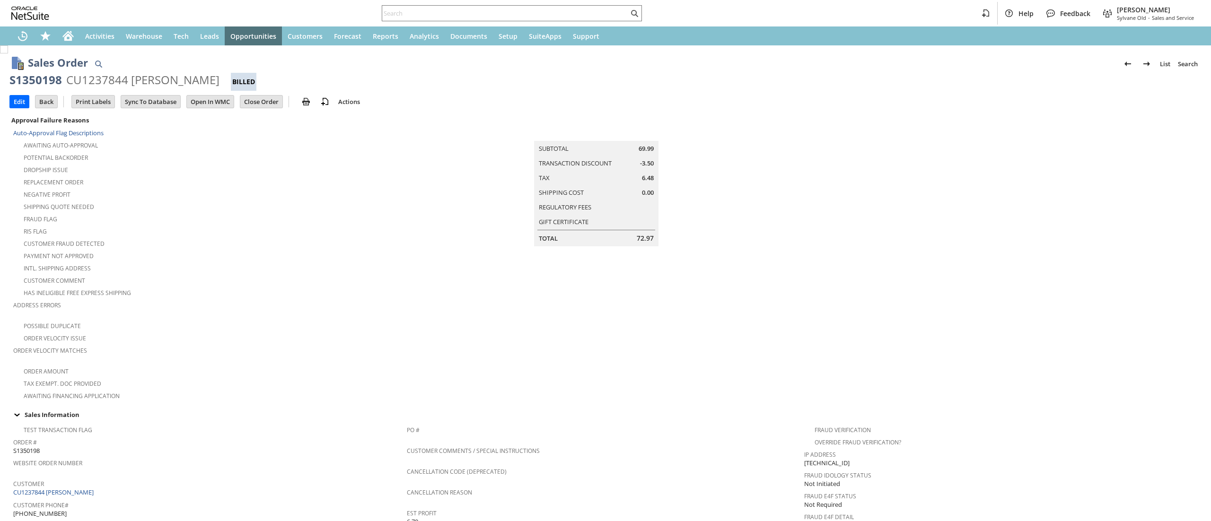
scroll to position [464, 0]
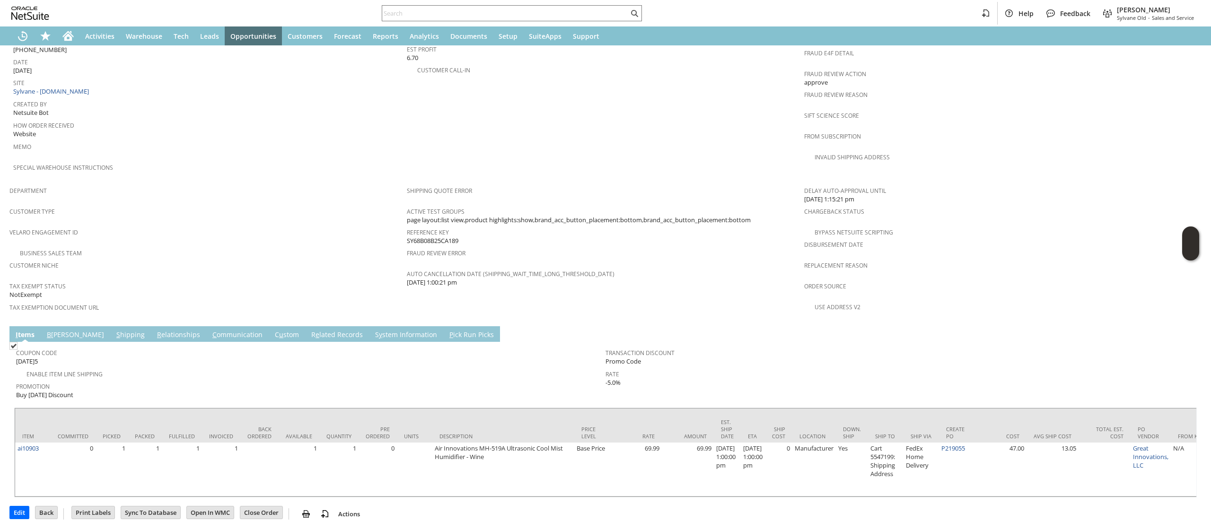
click at [373, 330] on link "S y stem Information" at bounding box center [406, 335] width 67 height 10
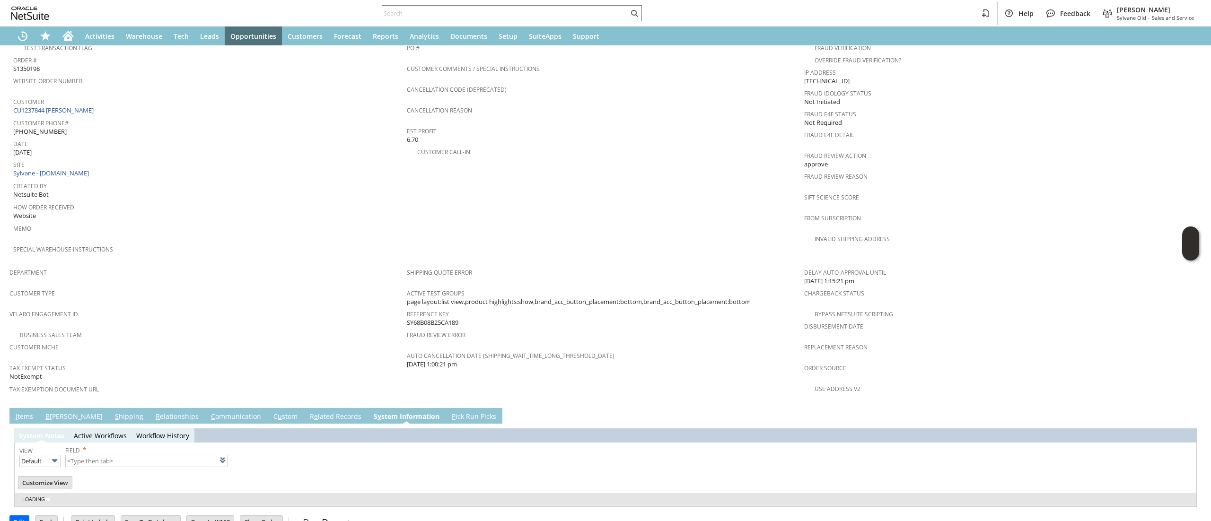
type input "1 to 25 of 97"
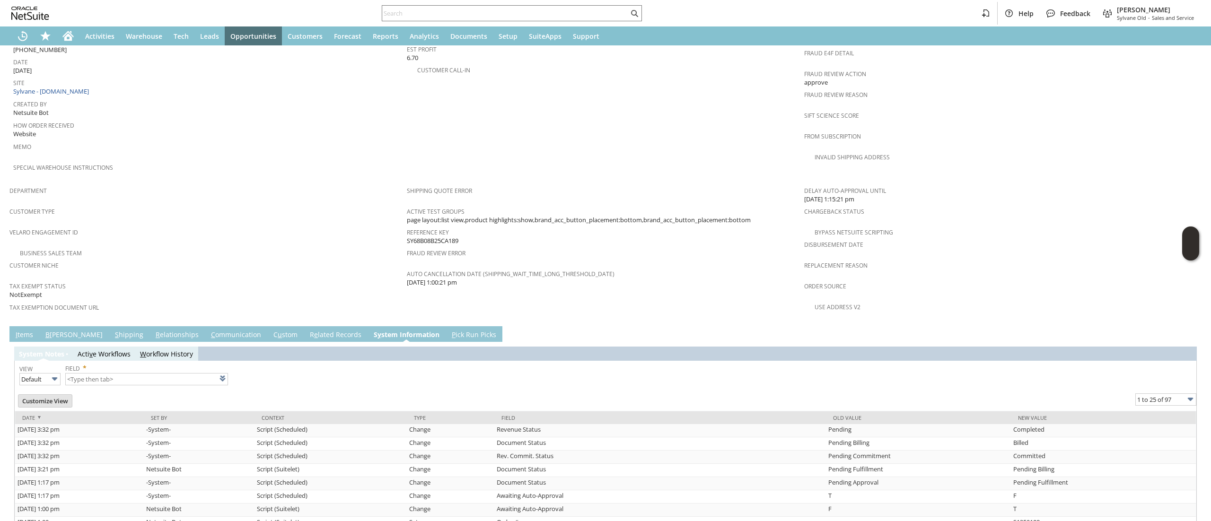
click at [304, 326] on td "R e lated Records" at bounding box center [336, 334] width 64 height 16
click at [307, 330] on link "R e lated Records" at bounding box center [335, 335] width 56 height 10
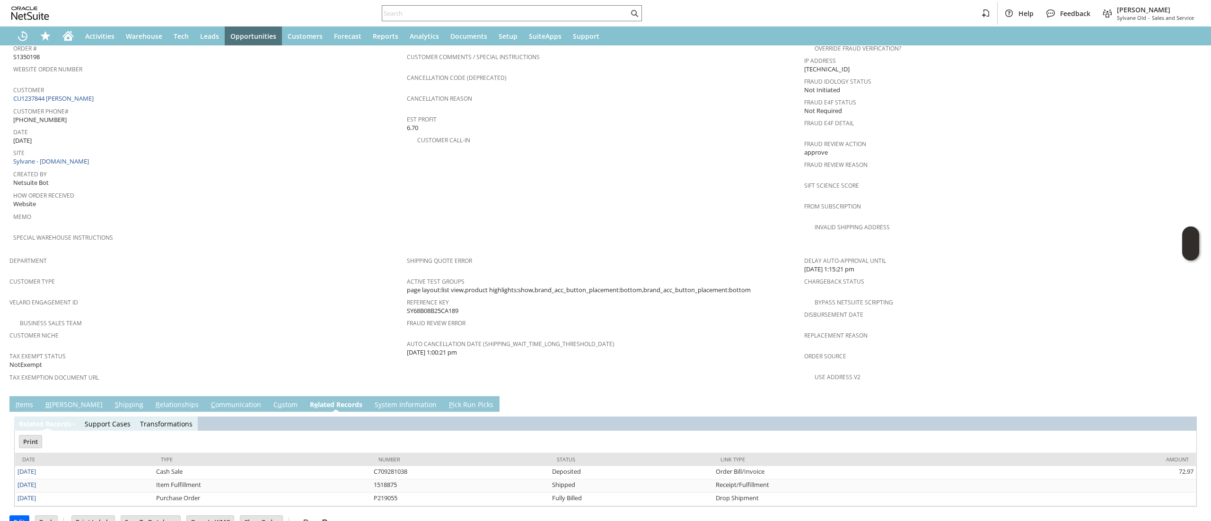
scroll to position [0, 0]
click at [19, 400] on link "I tems" at bounding box center [24, 405] width 22 height 10
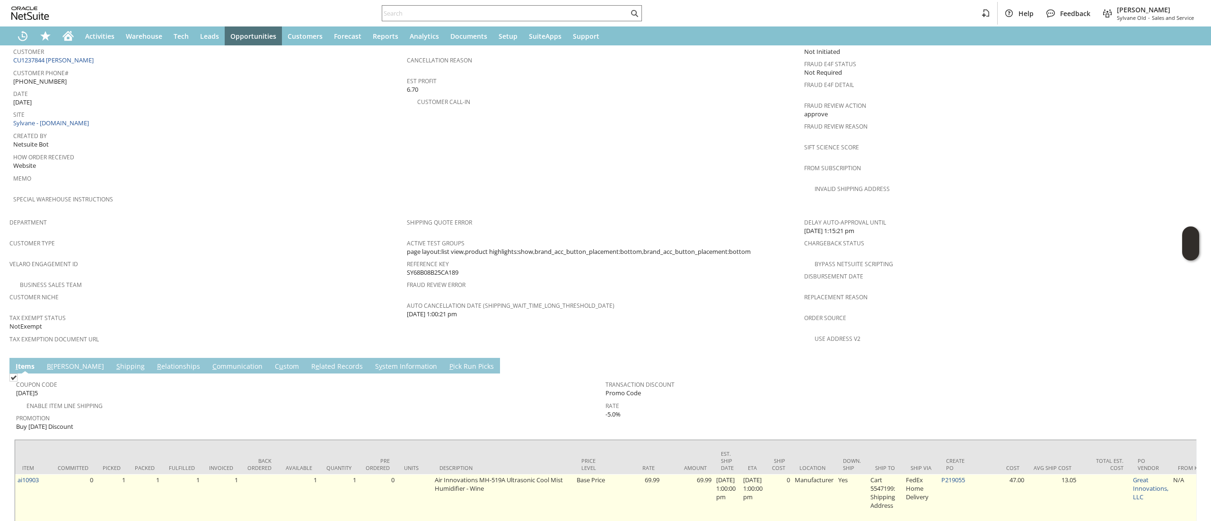
scroll to position [464, 0]
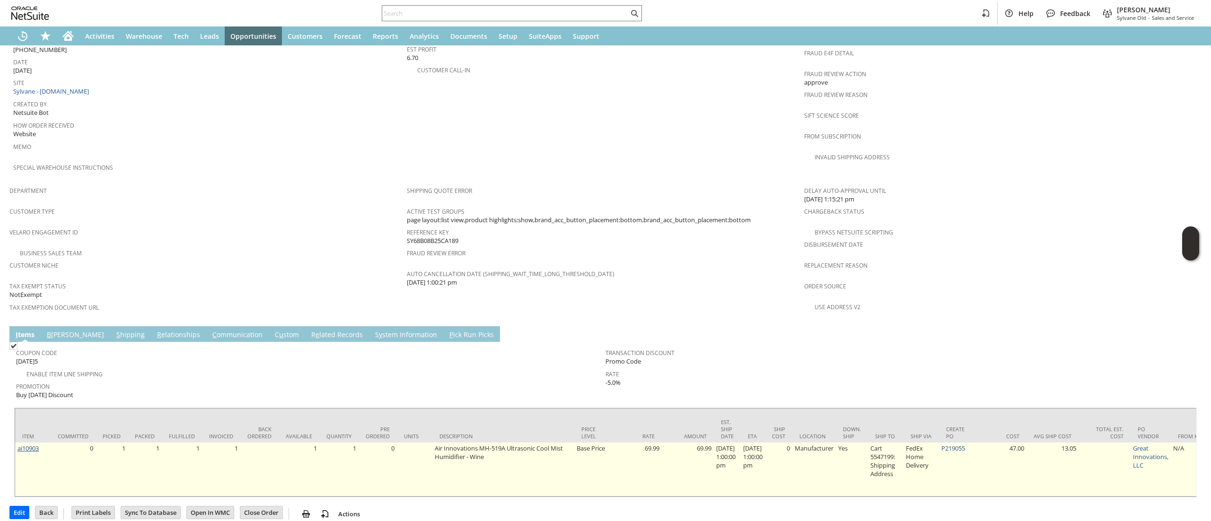
click at [25, 444] on link "ai10903" at bounding box center [27, 448] width 21 height 9
click at [962, 443] on td "P219055" at bounding box center [956, 470] width 35 height 54
click at [963, 443] on td "P219055" at bounding box center [956, 470] width 35 height 54
click at [962, 443] on td "P219055" at bounding box center [956, 470] width 35 height 54
click at [959, 444] on link "P219055" at bounding box center [953, 448] width 24 height 9
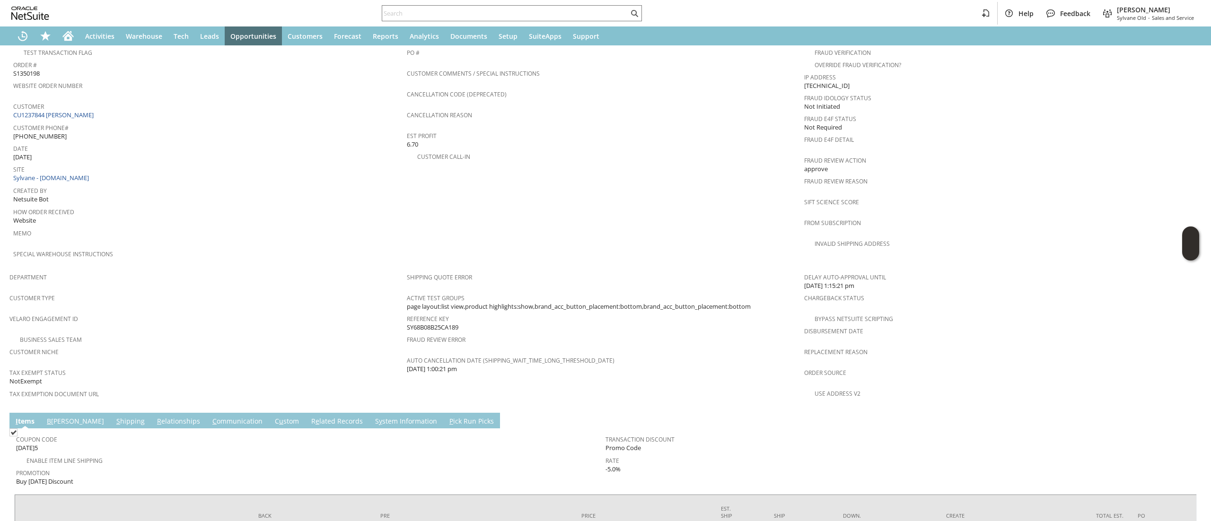
scroll to position [378, 0]
click at [95, 110] on link "CU1237844 [PERSON_NAME]" at bounding box center [54, 114] width 83 height 9
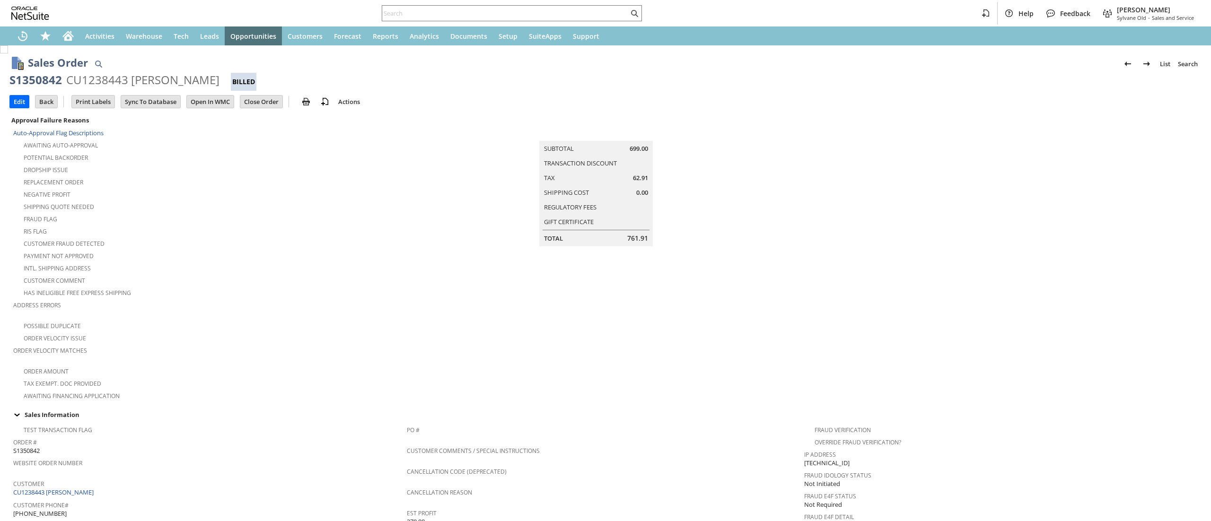
scroll to position [456, 0]
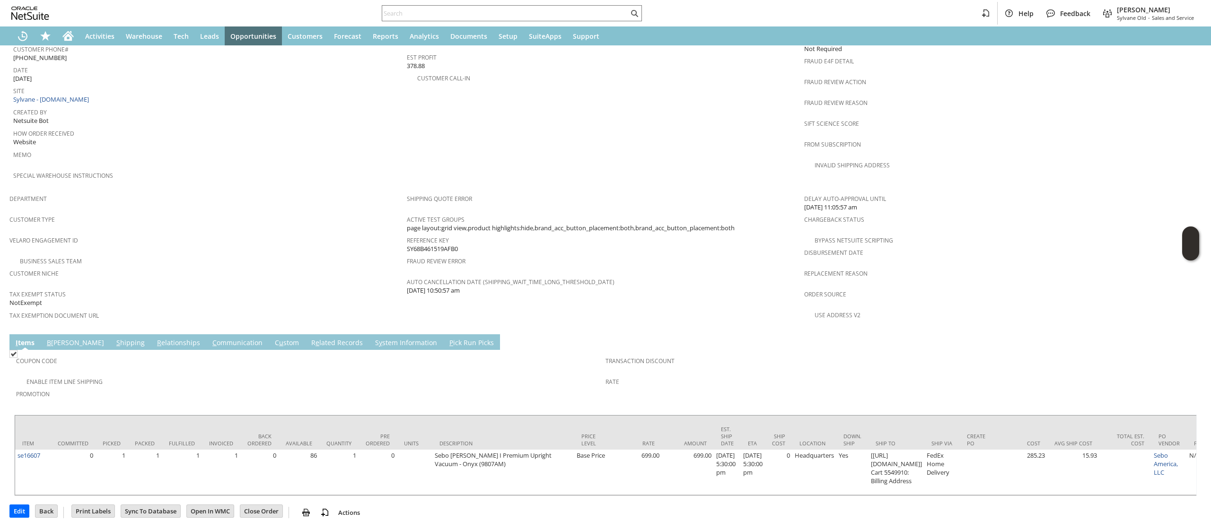
click at [87, 352] on td "Coupon Code" at bounding box center [310, 363] width 589 height 23
click at [114, 338] on link "S hipping" at bounding box center [130, 343] width 33 height 10
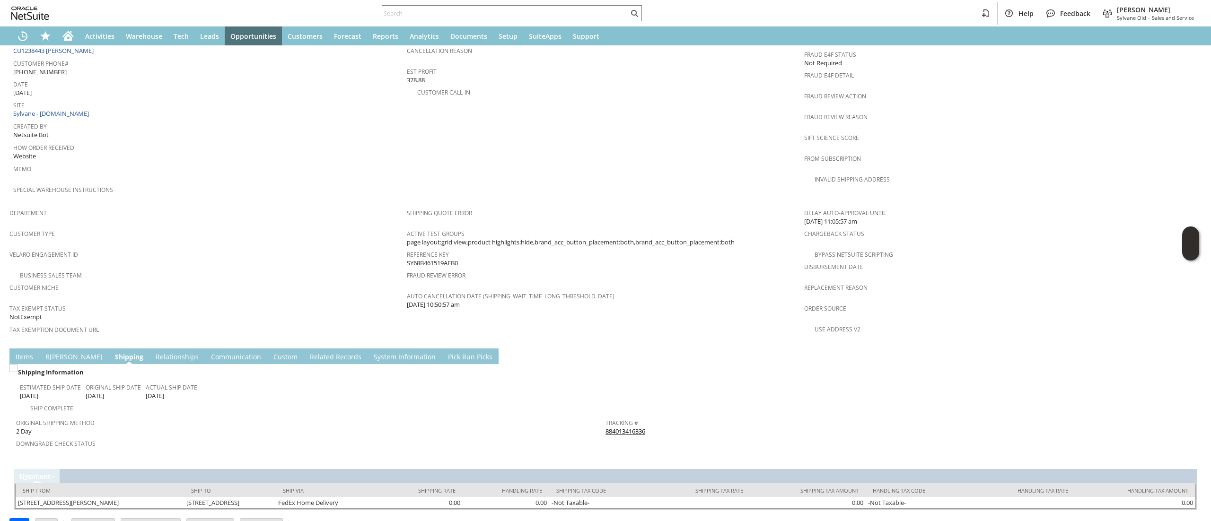
click at [605, 427] on link "884013416336" at bounding box center [625, 431] width 40 height 9
click at [74, 41] on div "Home" at bounding box center [68, 35] width 23 height 19
